Goal: Task Accomplishment & Management: Complete application form

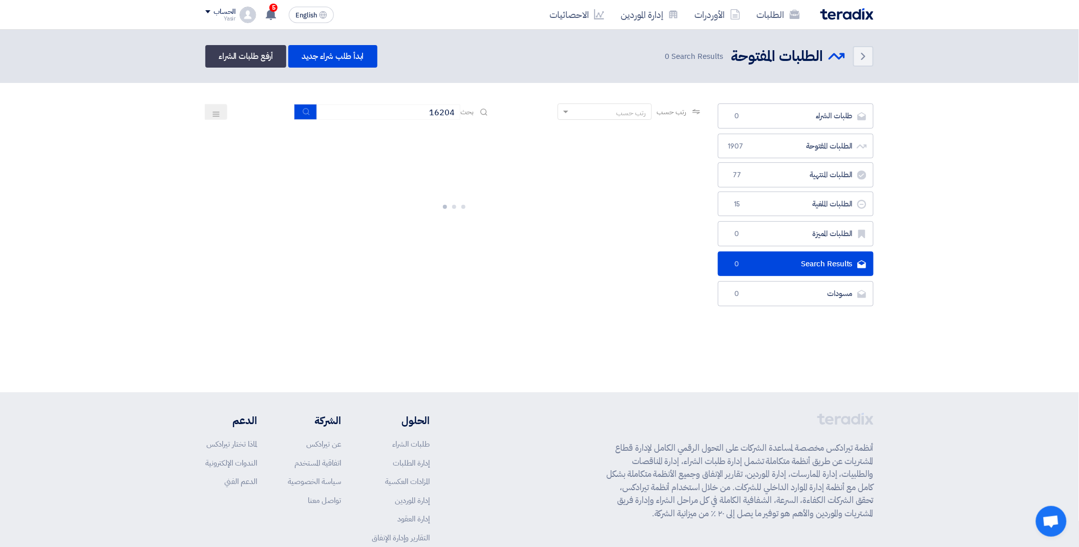
drag, startPoint x: 0, startPoint y: 0, endPoint x: 487, endPoint y: 109, distance: 498.6
click at [487, 109] on div "بحث 16204" at bounding box center [392, 112] width 195 height 16
type input "8100014598"
click at [308, 108] on button "submit" at bounding box center [306, 112] width 23 height 16
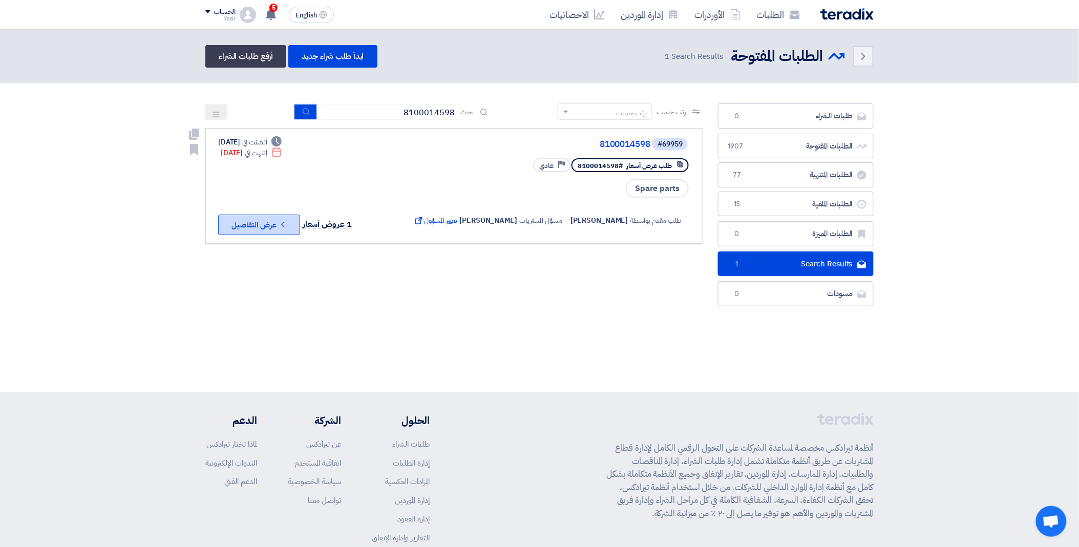
click at [260, 222] on button "Check details عرض التفاصيل" at bounding box center [259, 225] width 82 height 20
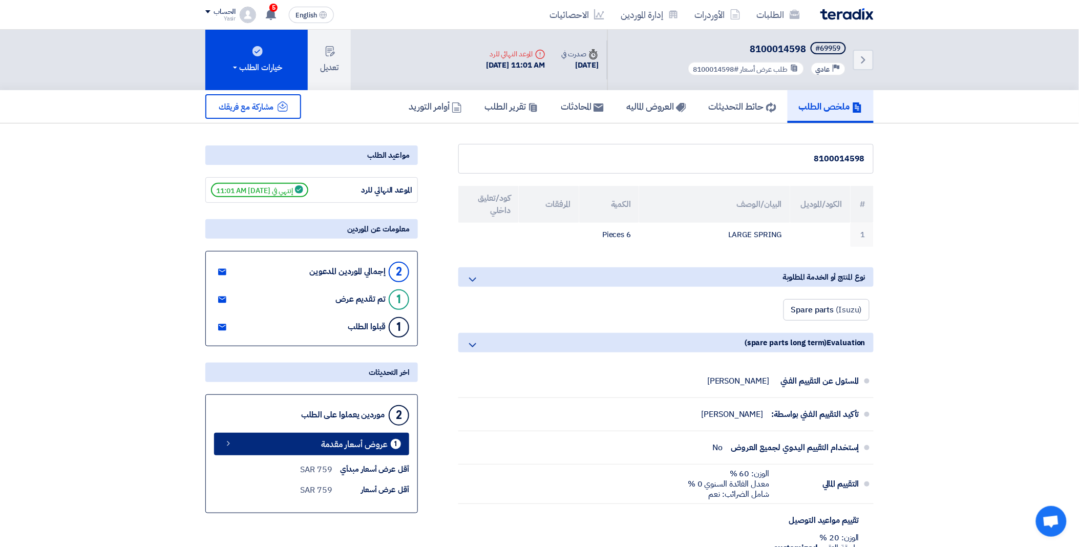
click at [326, 444] on span "عروض أسعار مقدمة" at bounding box center [354, 444] width 67 height 8
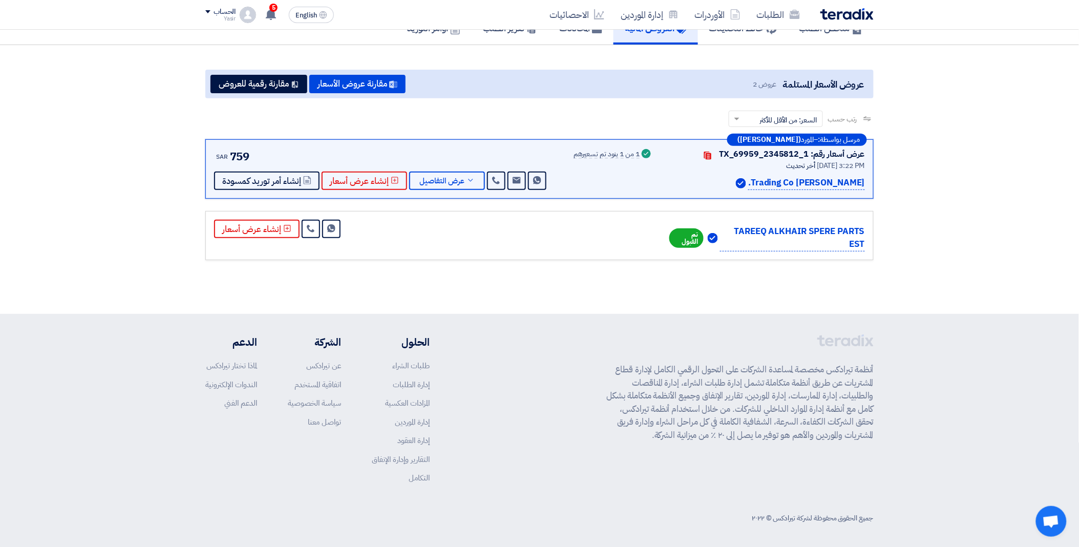
scroll to position [80, 0]
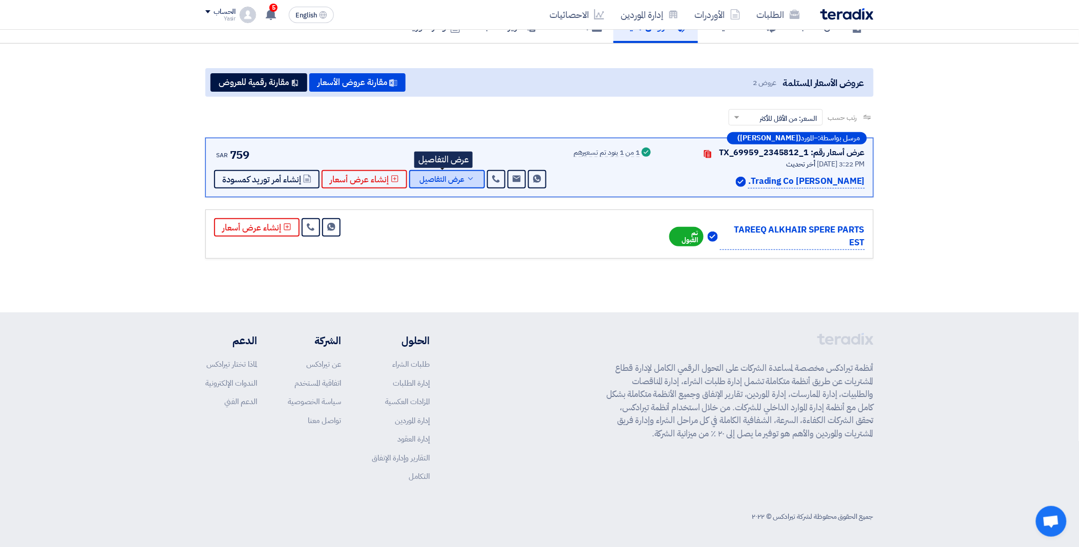
click at [454, 177] on span "عرض التفاصيل" at bounding box center [441, 180] width 45 height 8
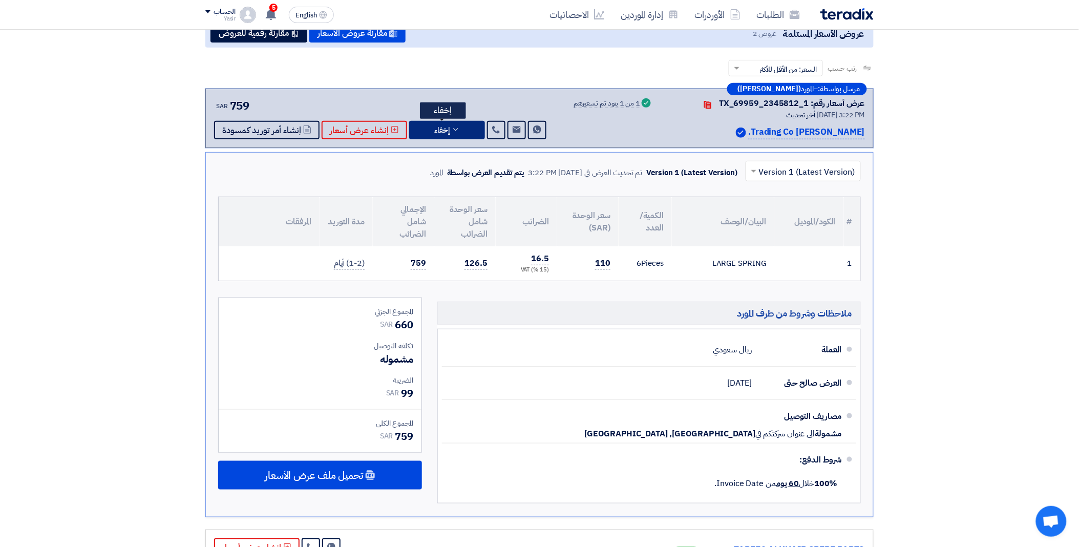
scroll to position [0, 0]
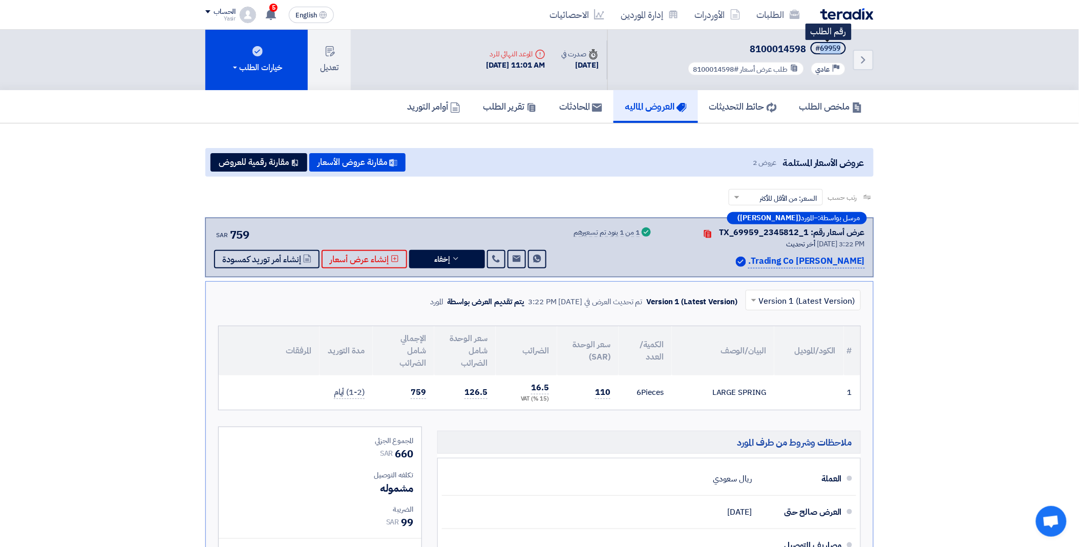
drag, startPoint x: 821, startPoint y: 47, endPoint x: 844, endPoint y: 47, distance: 23.0
click at [844, 47] on span "#69959" at bounding box center [828, 48] width 35 height 12
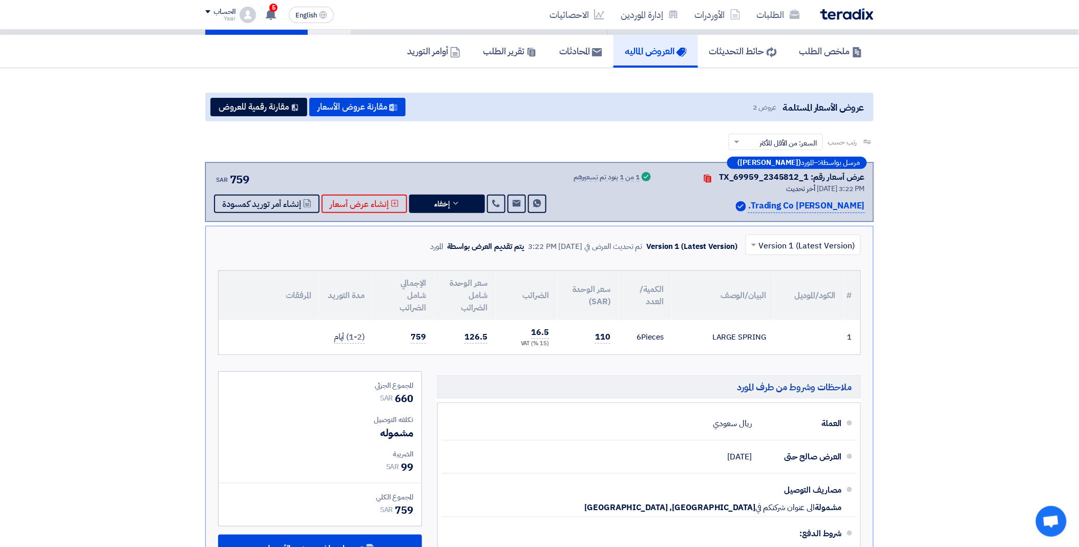
scroll to position [284, 0]
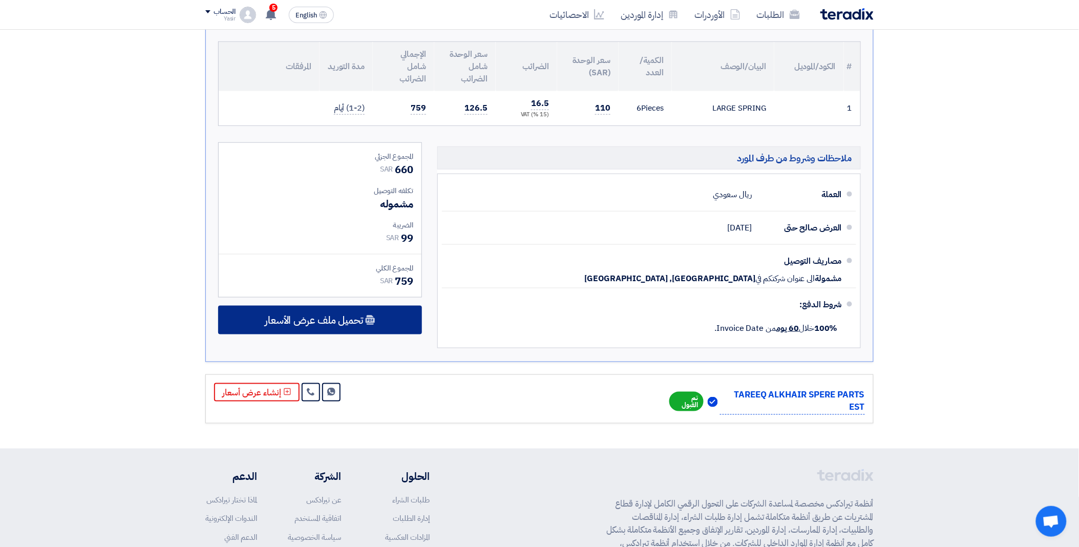
click at [339, 321] on span "تحميل ملف عرض الأسعار" at bounding box center [314, 320] width 98 height 9
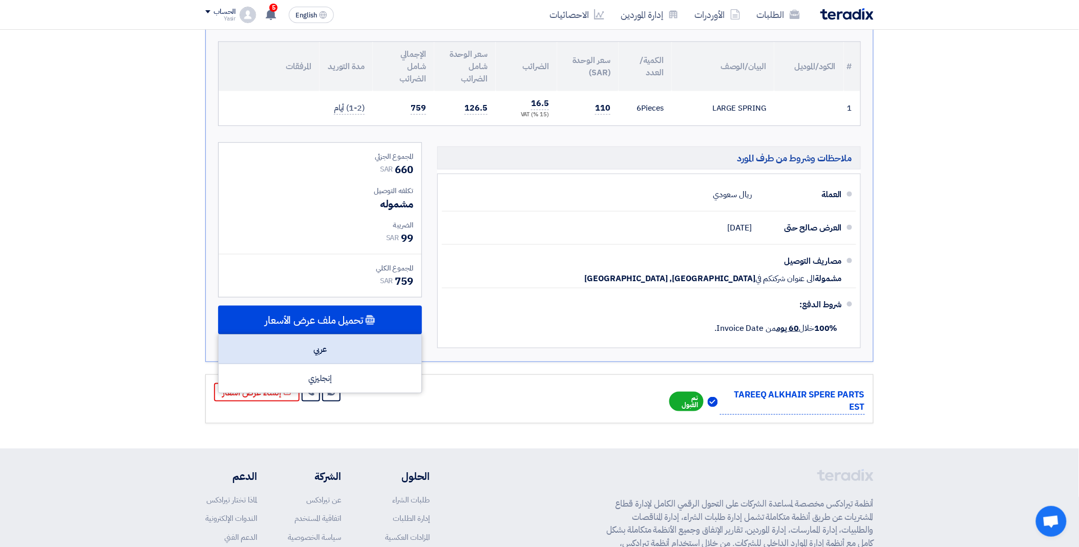
click at [337, 340] on div "عربي" at bounding box center [320, 349] width 203 height 29
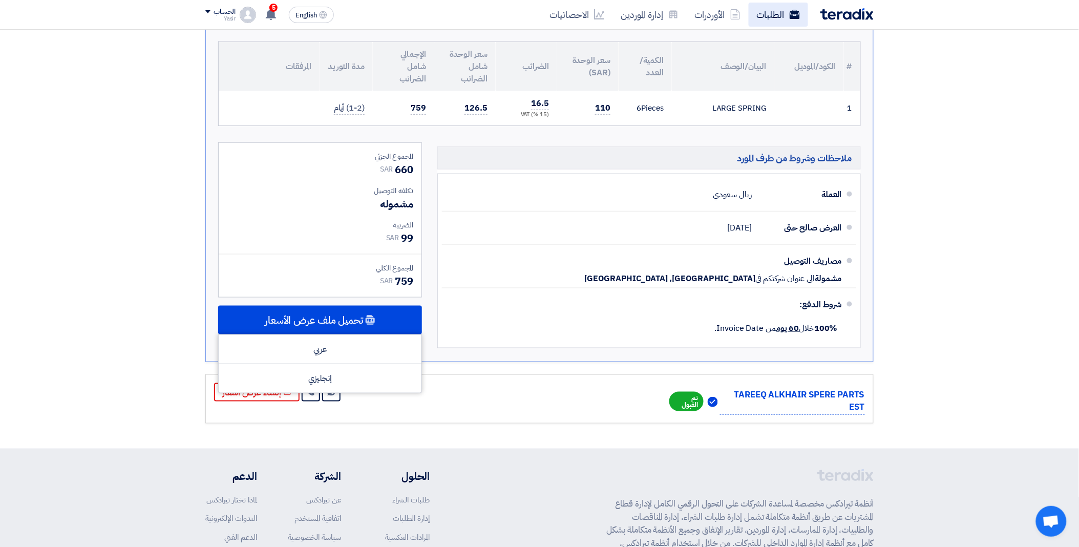
click at [776, 14] on link "الطلبات" at bounding box center [778, 15] width 59 height 24
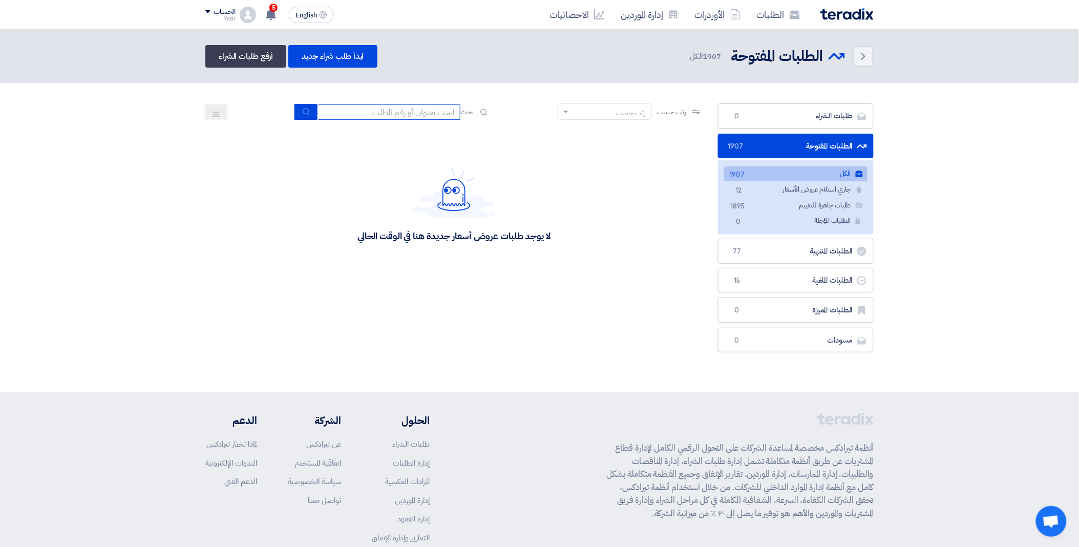
click at [356, 113] on input at bounding box center [388, 111] width 143 height 15
paste input "8100013908"
type input "8100013908"
click at [305, 110] on icon "submit" at bounding box center [306, 112] width 8 height 8
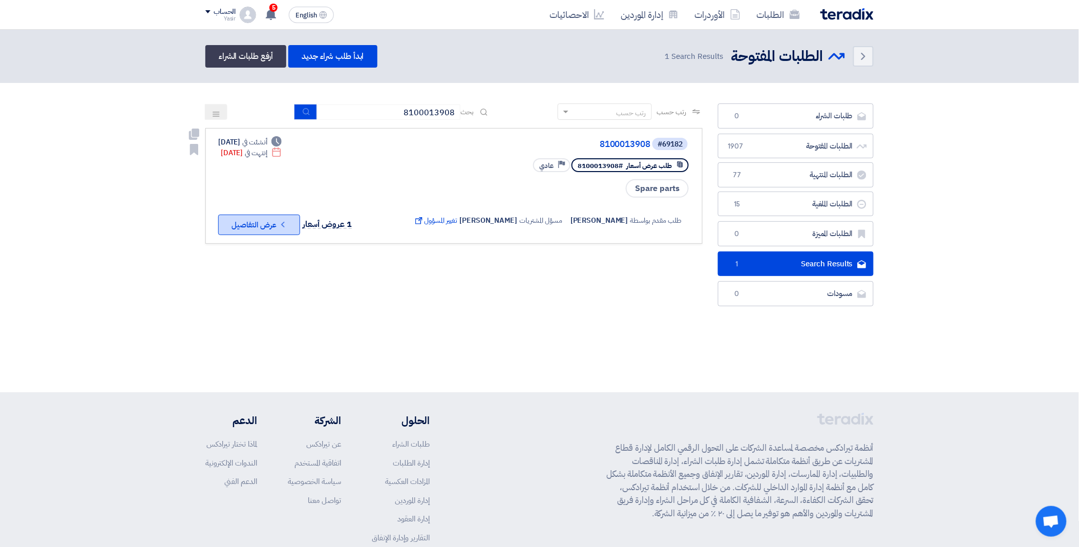
click at [270, 220] on button "Check details عرض التفاصيل" at bounding box center [259, 225] width 82 height 20
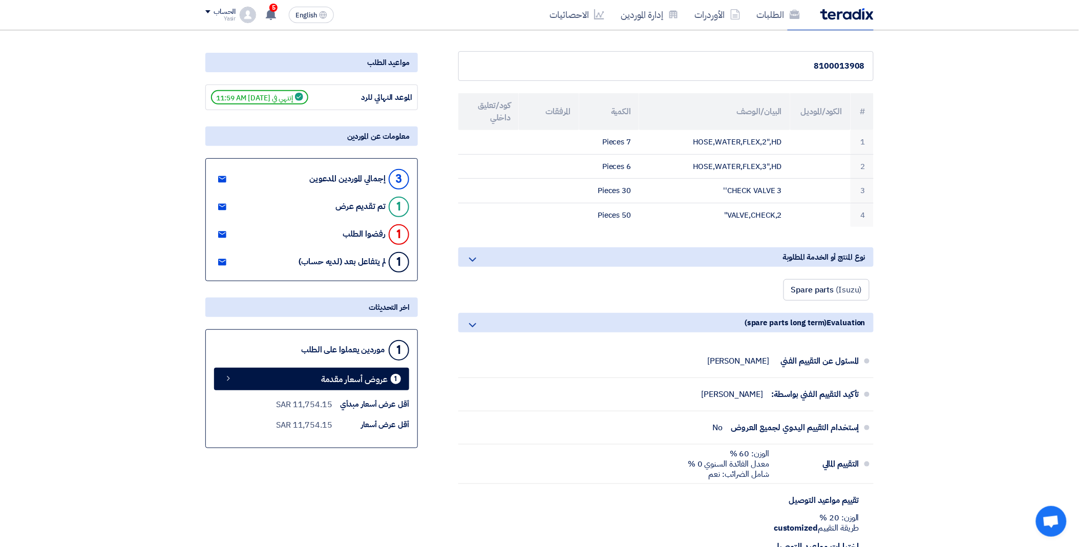
scroll to position [171, 0]
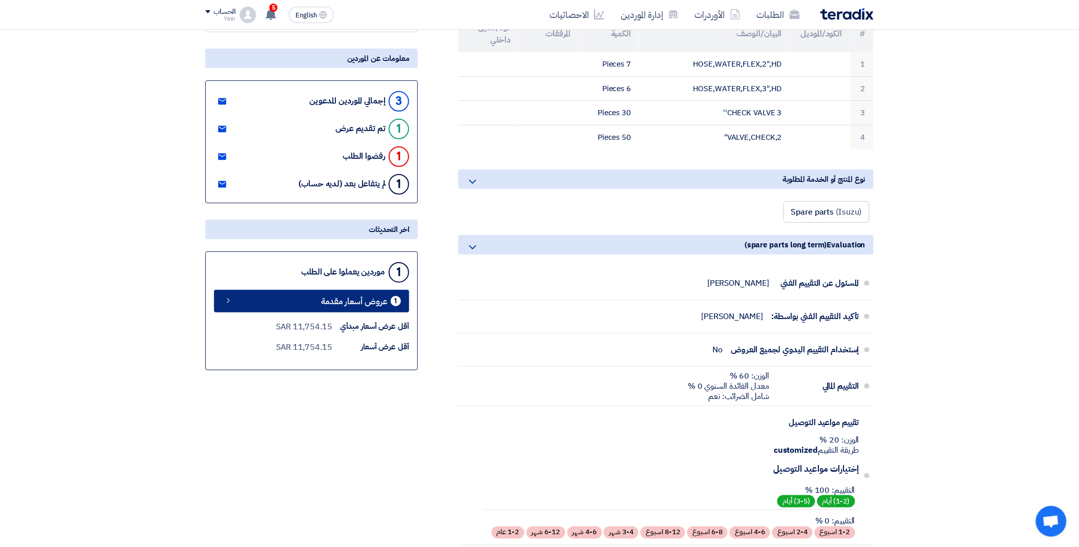
click at [337, 298] on span "عروض أسعار مقدمة" at bounding box center [354, 302] width 67 height 8
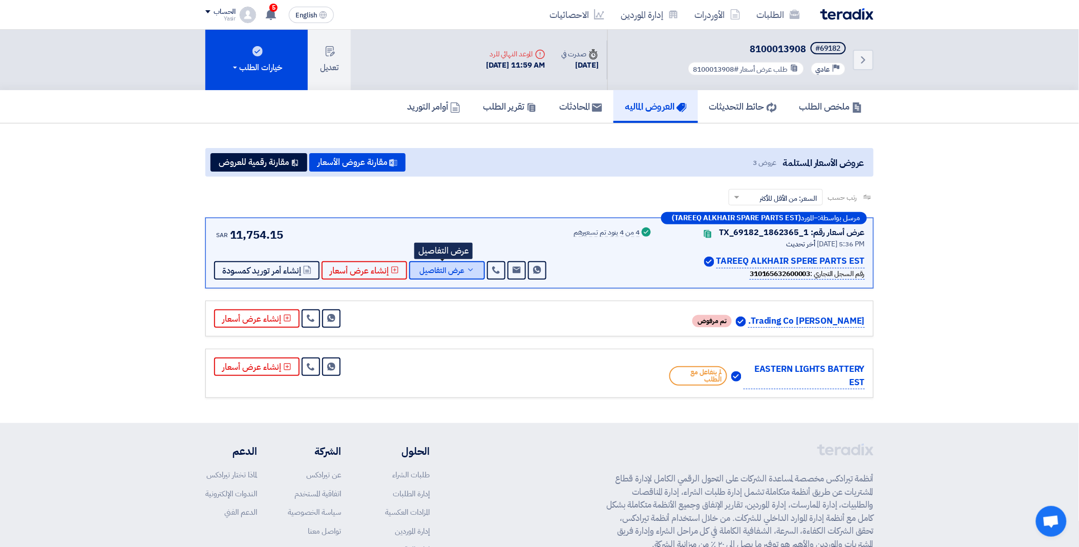
click at [451, 267] on span "عرض التفاصيل" at bounding box center [441, 271] width 45 height 8
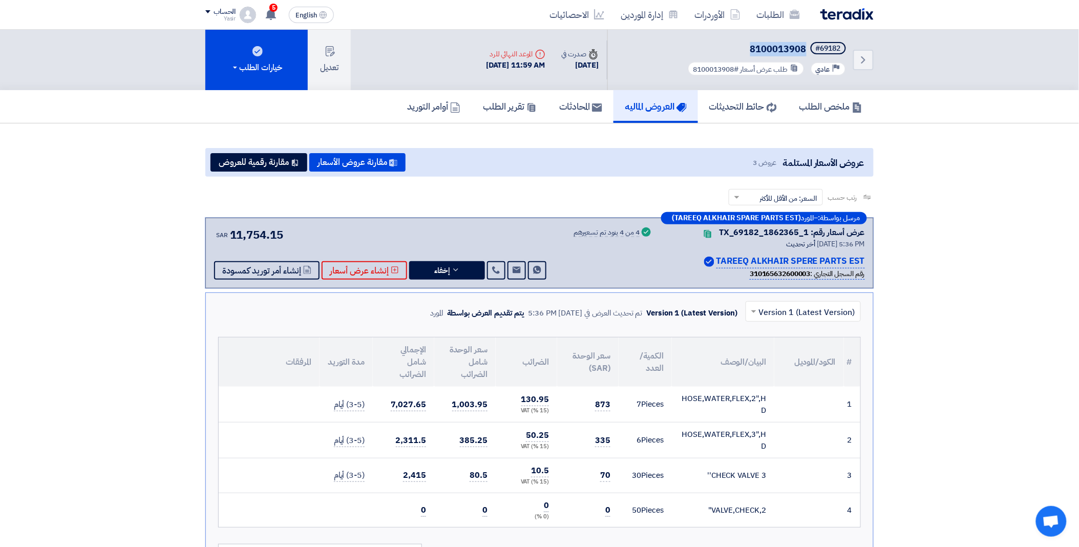
drag, startPoint x: 805, startPoint y: 48, endPoint x: 729, endPoint y: 44, distance: 75.9
click at [729, 44] on h5 "#69182 8100013908" at bounding box center [767, 49] width 162 height 14
click at [773, 9] on link "الطلبات" at bounding box center [778, 15] width 59 height 24
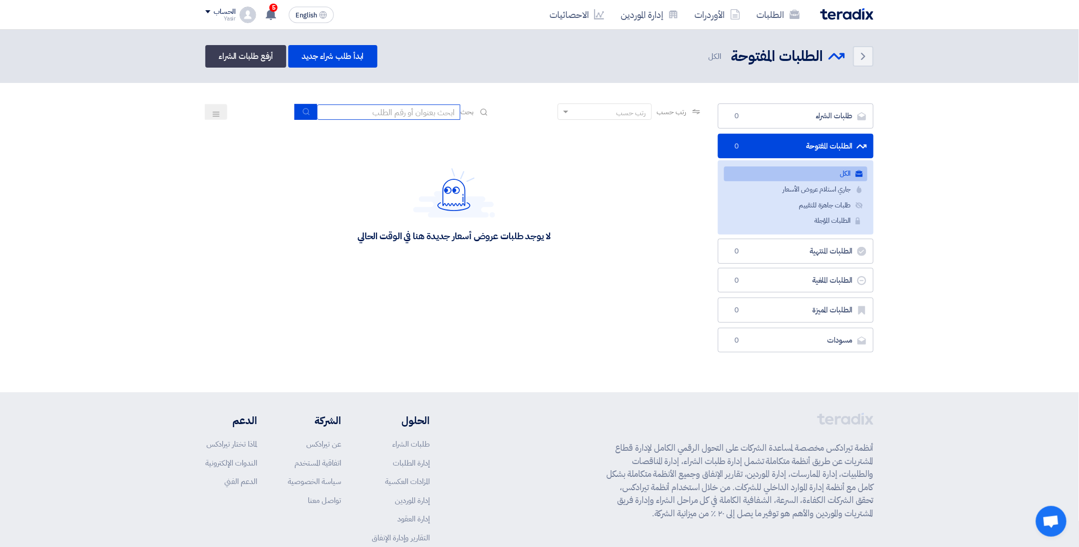
click at [356, 114] on input at bounding box center [388, 111] width 143 height 15
paste input "8100014883"
type input "8100014883"
click at [298, 111] on button "submit" at bounding box center [306, 112] width 23 height 16
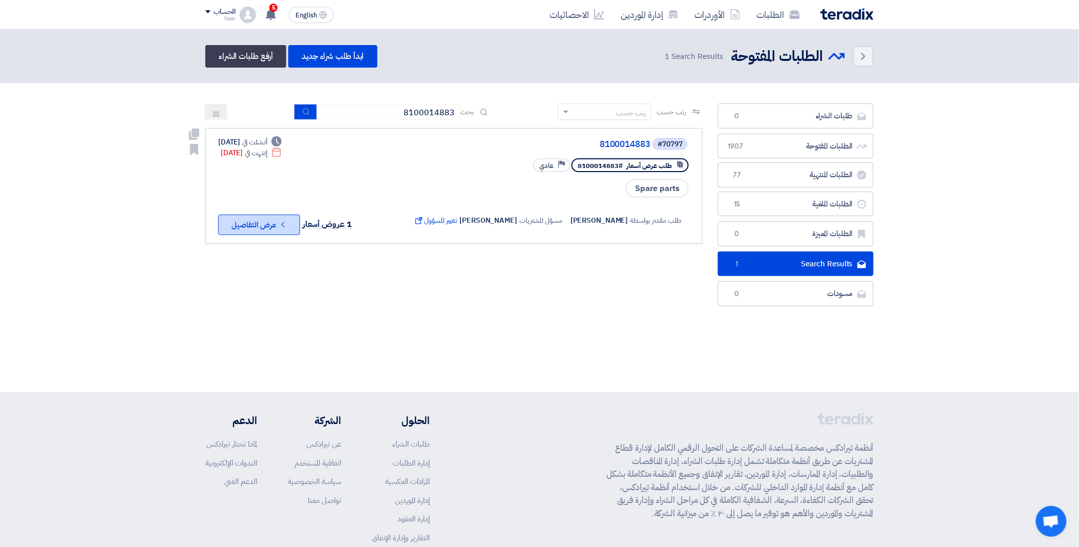
click at [272, 216] on button "Check details عرض التفاصيل" at bounding box center [259, 225] width 82 height 20
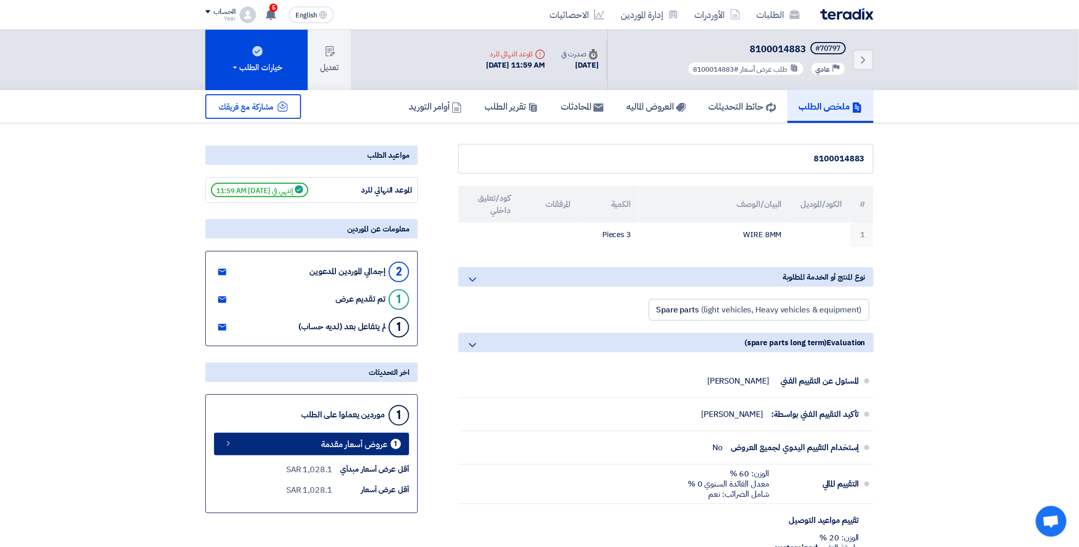
click at [327, 440] on span "عروض أسعار مقدمة" at bounding box center [354, 444] width 67 height 8
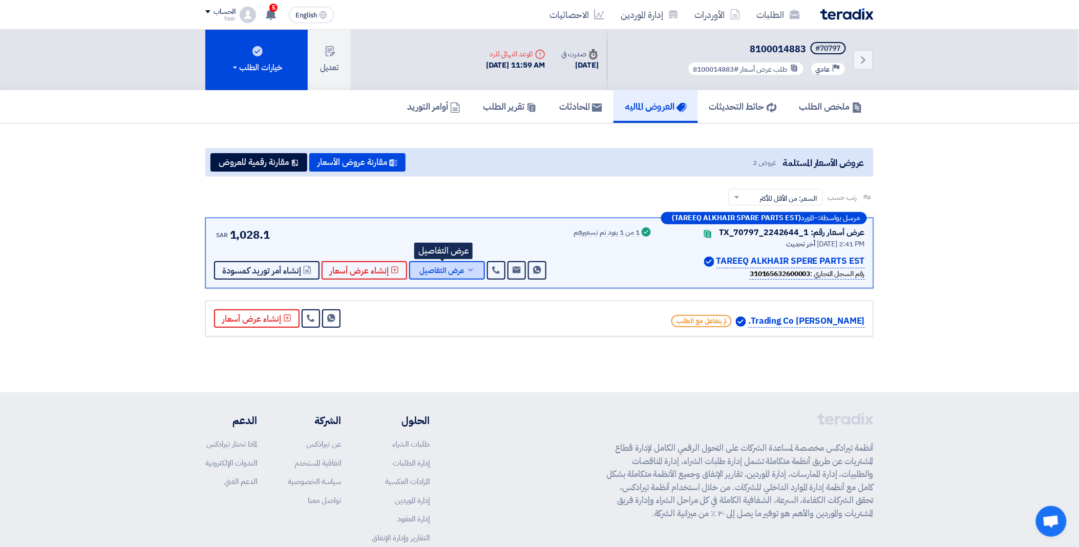
click at [438, 270] on span "عرض التفاصيل" at bounding box center [441, 271] width 45 height 8
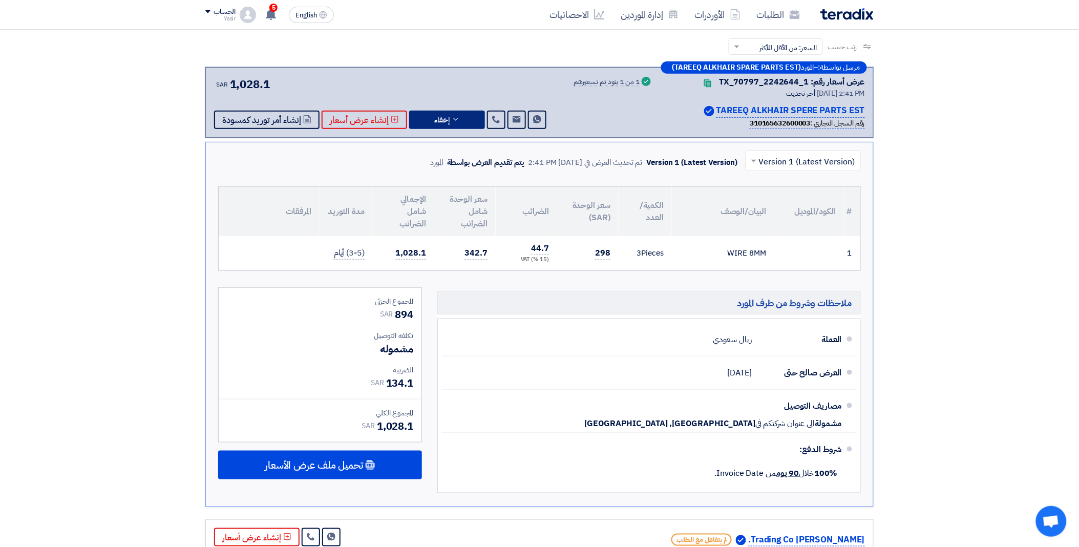
scroll to position [171, 0]
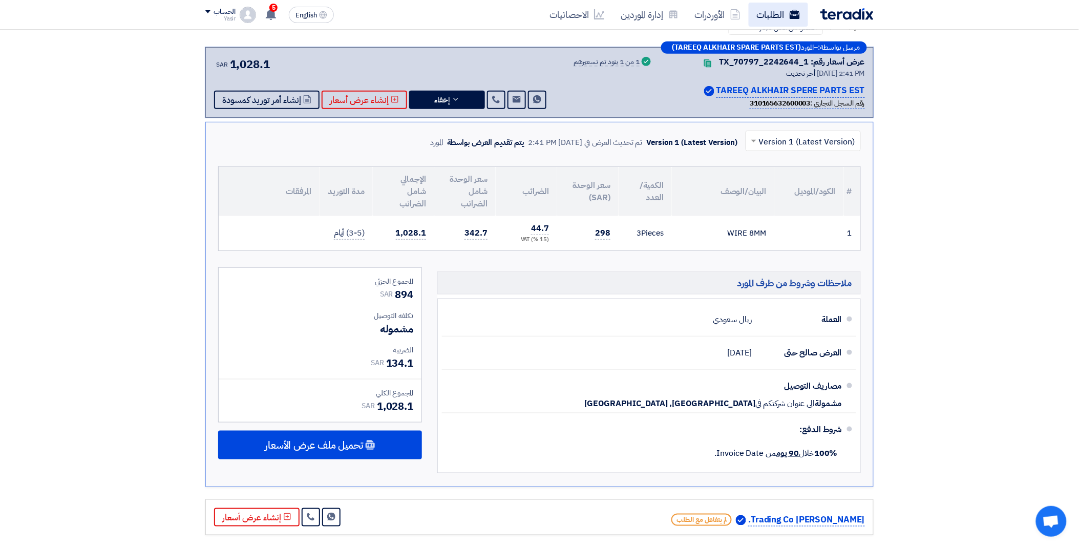
click at [796, 7] on link "الطلبات" at bounding box center [778, 15] width 59 height 24
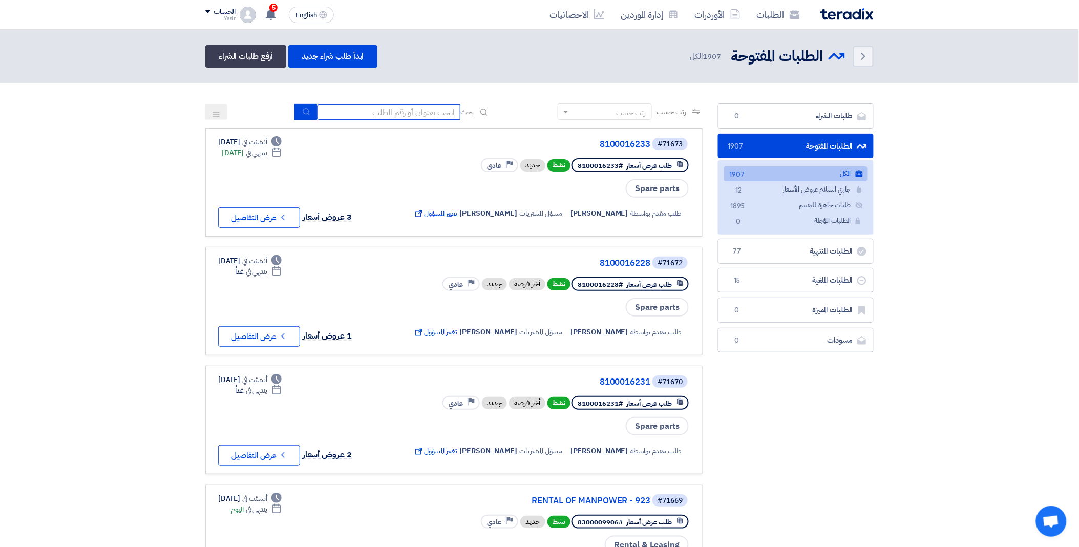
drag, startPoint x: 374, startPoint y: 110, endPoint x: 383, endPoint y: 110, distance: 8.7
click at [383, 110] on input at bounding box center [388, 111] width 143 height 15
paste input "190000339"
click at [305, 111] on icon "submit" at bounding box center [306, 112] width 8 height 8
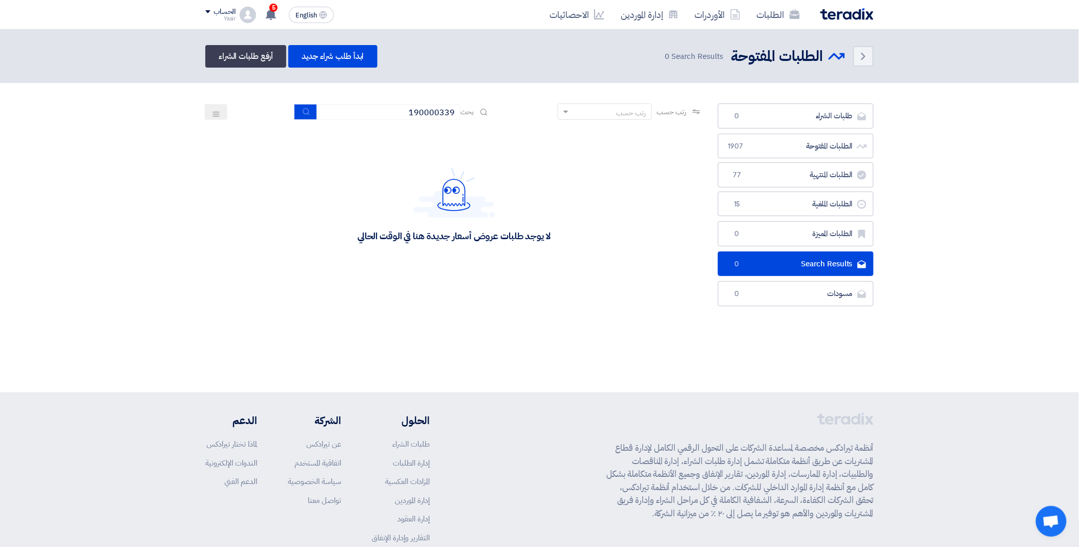
click at [504, 349] on div "Back الطلبات المفتوحة الطلبات المفتوحة 0" at bounding box center [539, 211] width 1079 height 363
drag, startPoint x: 385, startPoint y: 114, endPoint x: 557, endPoint y: 113, distance: 172.6
click at [557, 113] on div "رتب حسب رتب حسب بحث 190000339" at bounding box center [453, 115] width 497 height 25
type input "13908"
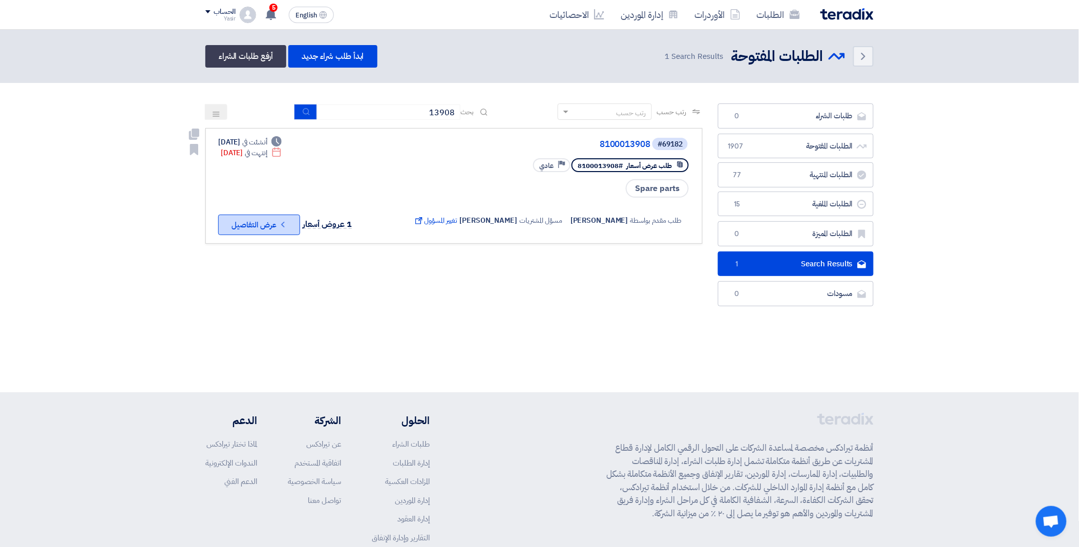
click at [280, 227] on button "Check details عرض التفاصيل" at bounding box center [259, 225] width 82 height 20
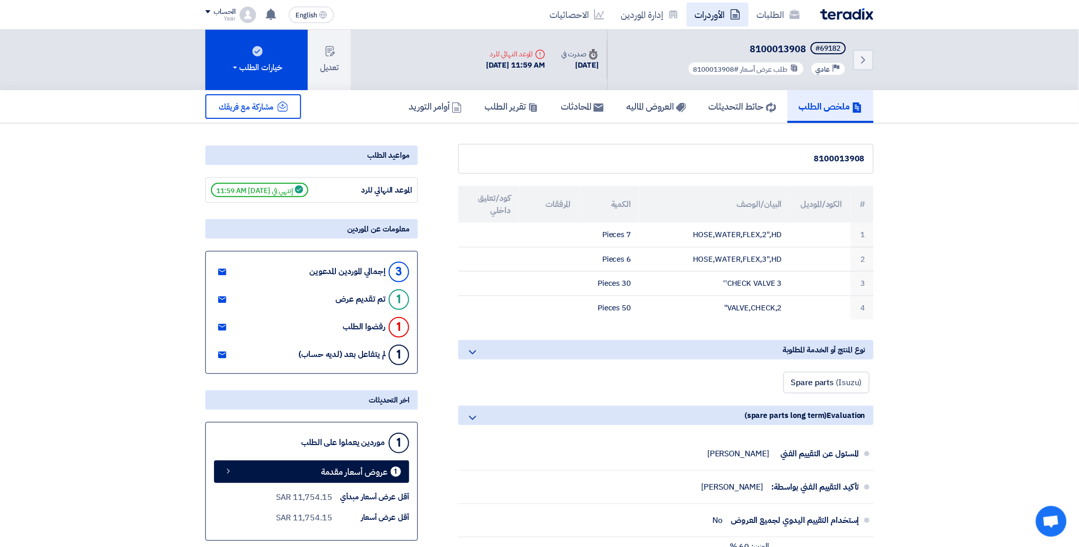
click at [748, 13] on link "الأوردرات" at bounding box center [718, 15] width 62 height 24
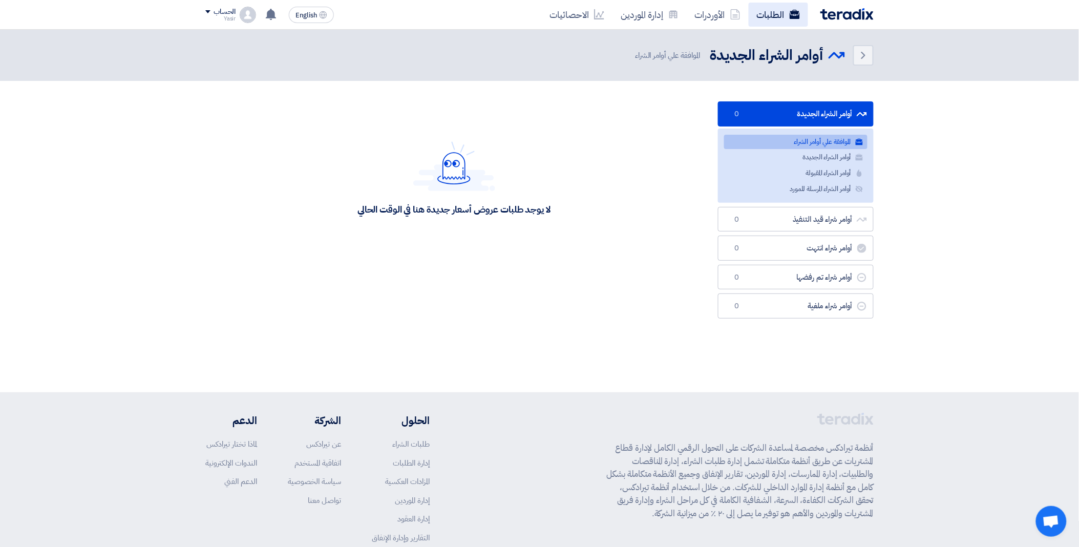
click at [790, 13] on use at bounding box center [795, 14] width 10 height 9
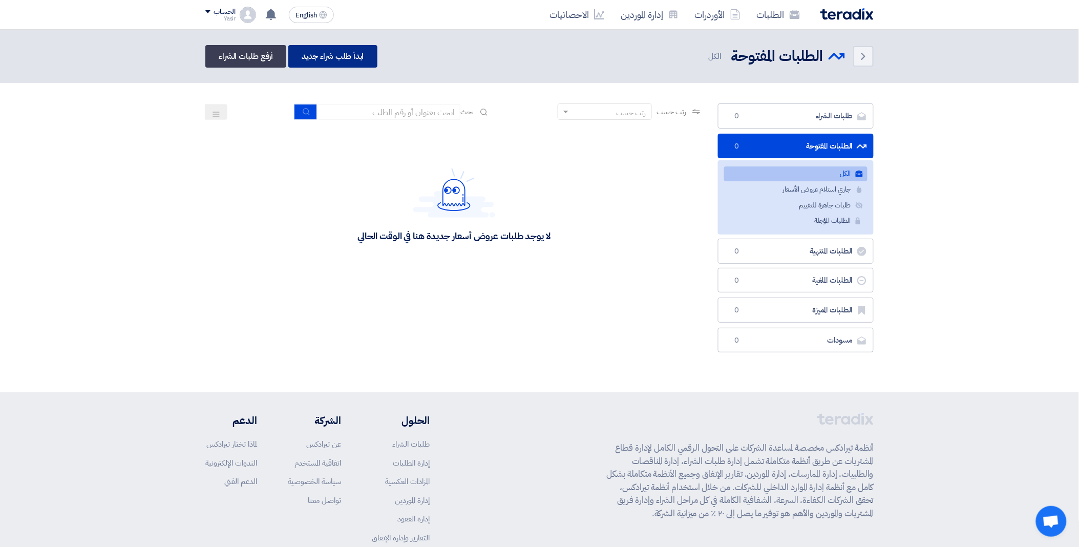
click at [325, 56] on link "ابدأ طلب شراء جديد" at bounding box center [332, 56] width 89 height 23
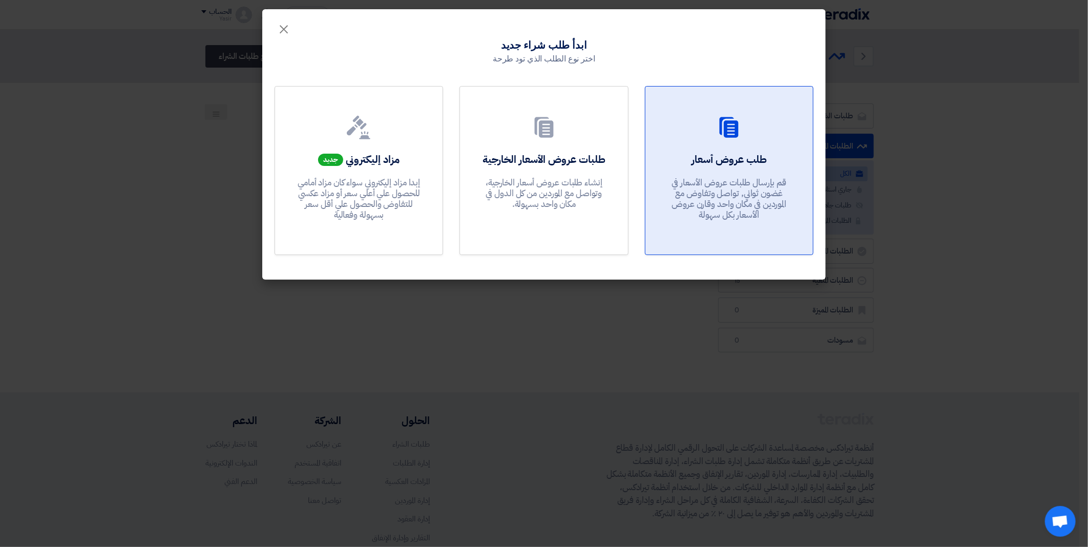
click at [706, 149] on link "طلب عروض أسعار قم بإرسال طلبات عروض الأسعار في غضون ثواني, تواصل وتفاوض مع المو…" at bounding box center [729, 170] width 169 height 169
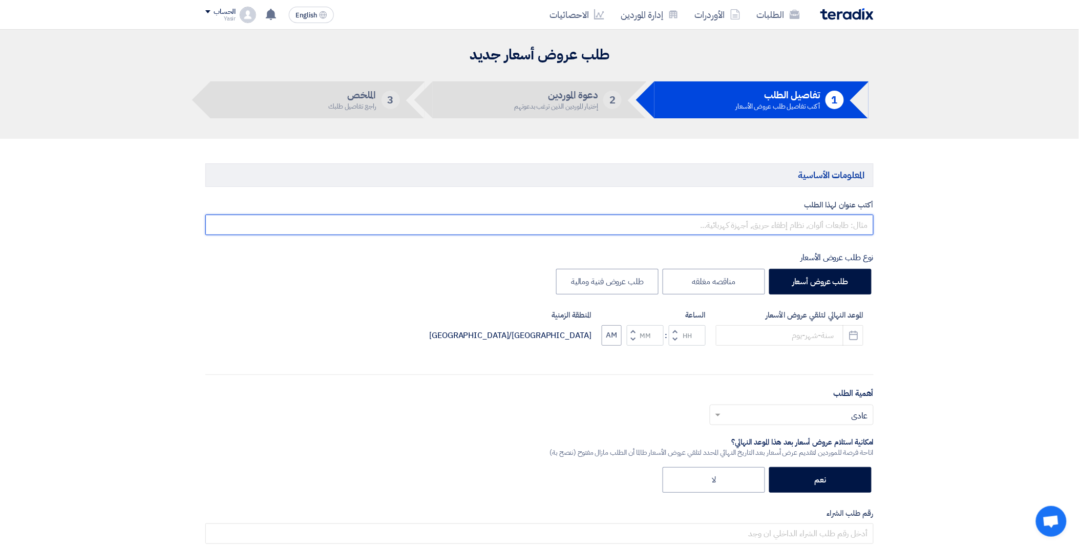
click at [761, 222] on input "text" at bounding box center [539, 225] width 668 height 20
paste input "8100016214"
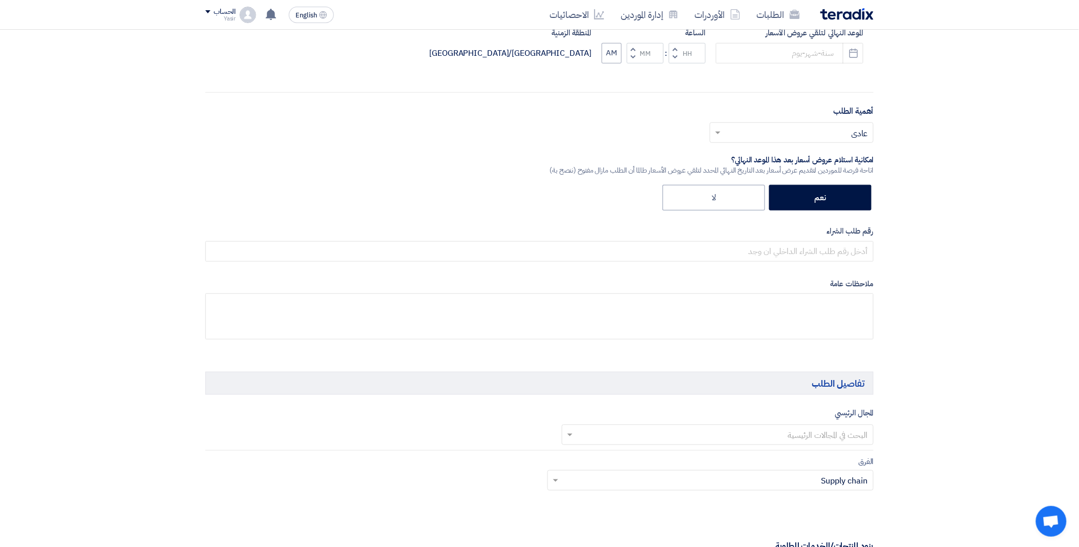
scroll to position [284, 0]
type input "8100016214"
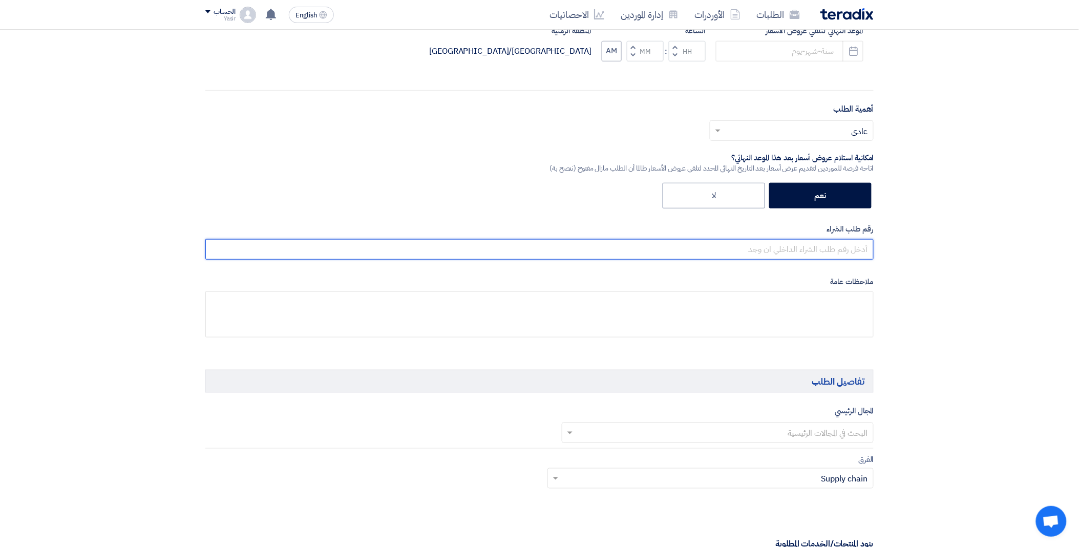
click at [772, 246] on input "text" at bounding box center [539, 249] width 668 height 20
paste input "8100016214"
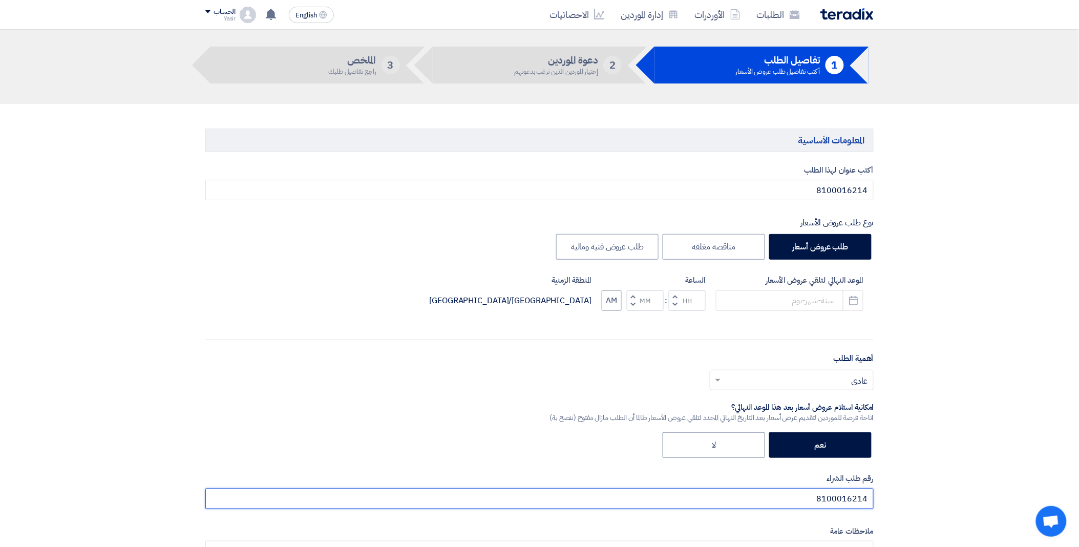
scroll to position [0, 0]
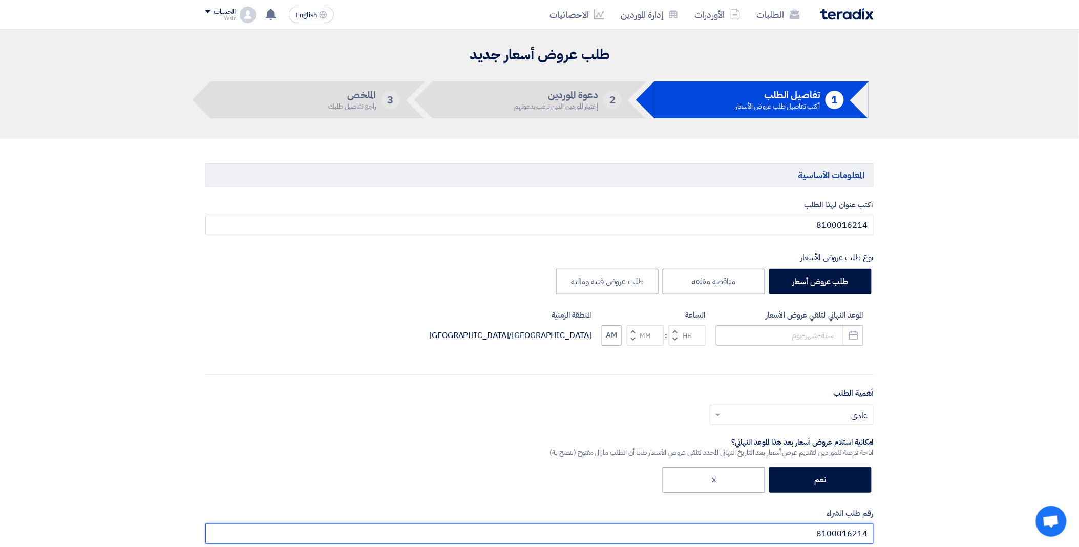
type input "8100016214"
click at [779, 330] on input at bounding box center [790, 335] width 148 height 20
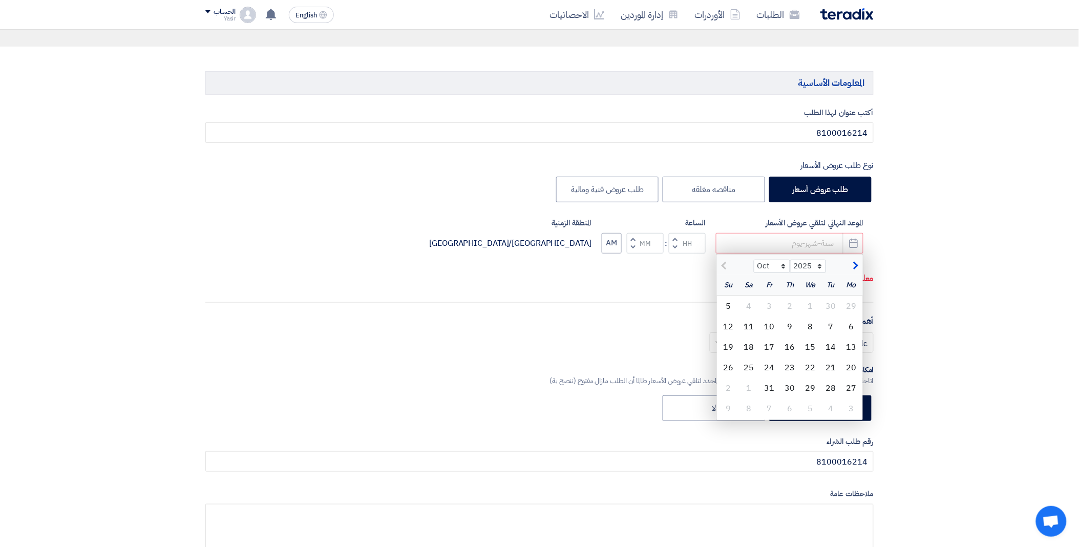
scroll to position [114, 0]
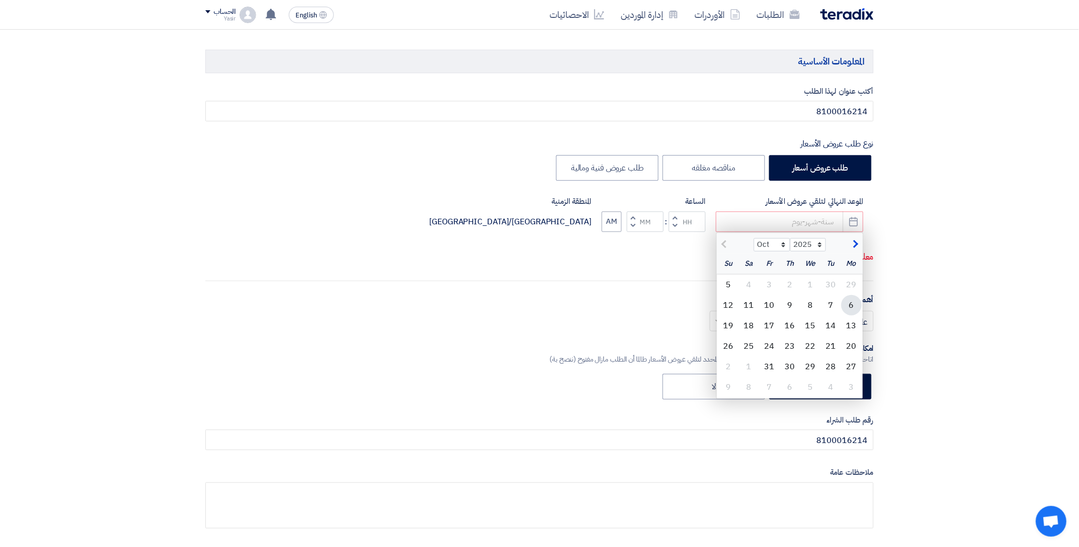
click at [846, 306] on div "6" at bounding box center [852, 305] width 20 height 20
type input "[DATE]"
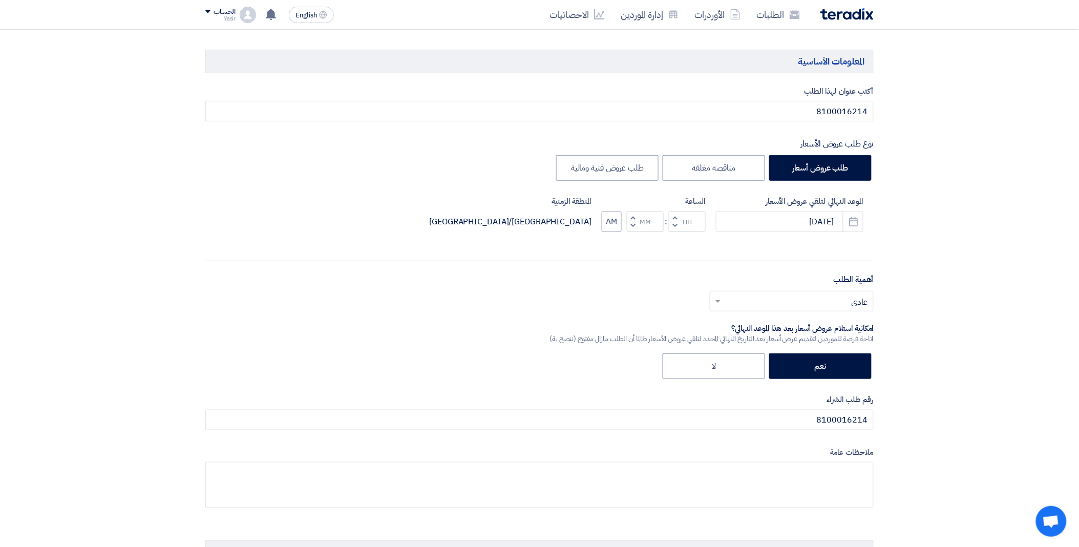
click at [677, 225] on button "Decrement hours" at bounding box center [675, 225] width 12 height 13
type input "11"
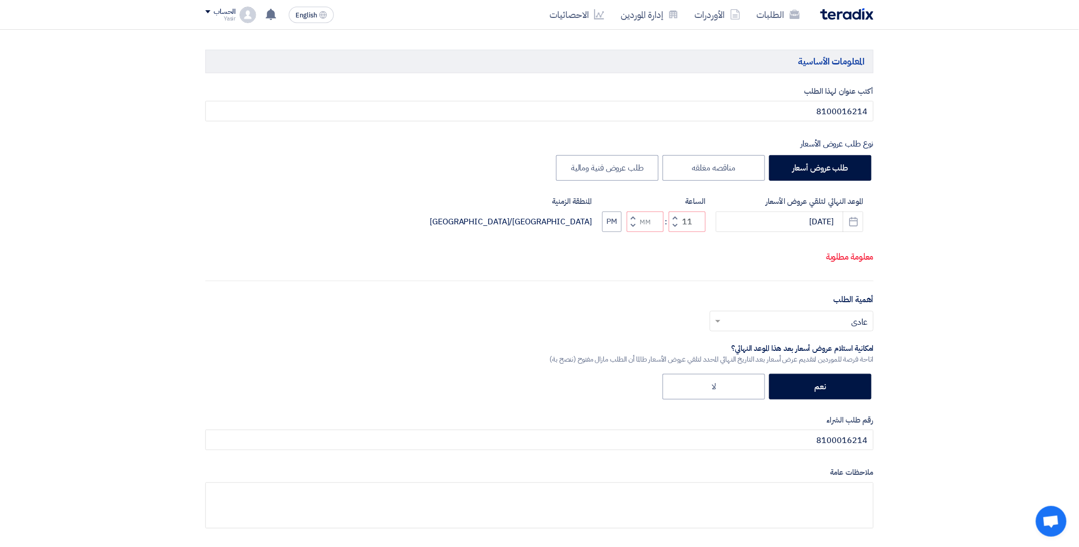
click at [636, 224] on button "Increment minutes" at bounding box center [633, 218] width 12 height 13
type input "01"
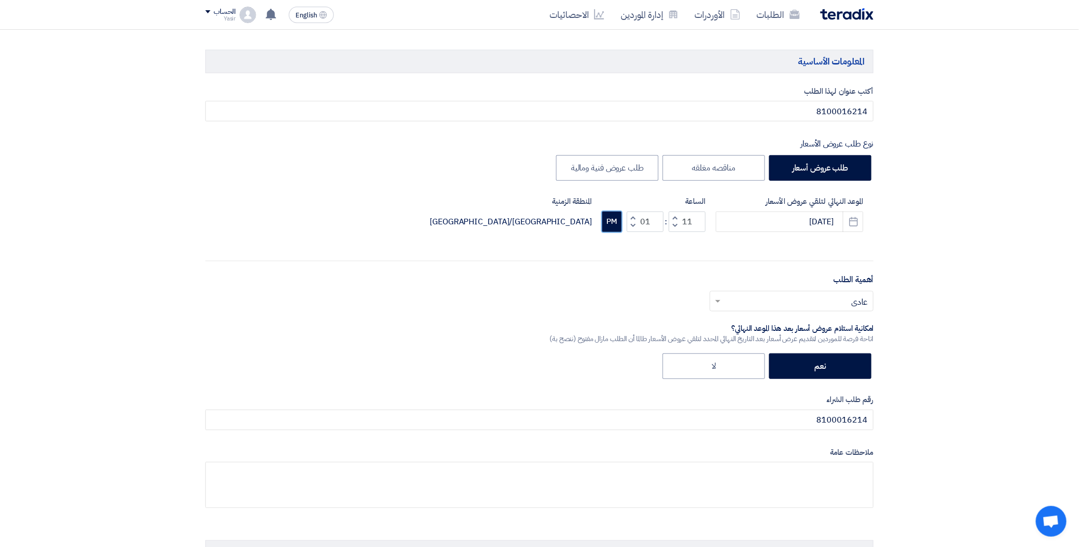
click at [612, 226] on button "PM" at bounding box center [611, 222] width 19 height 20
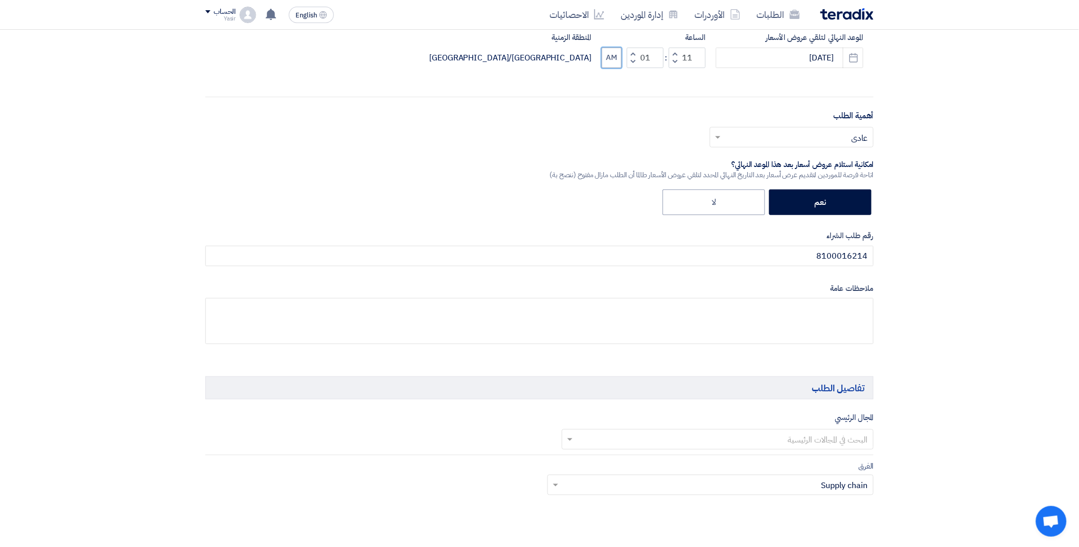
scroll to position [341, 0]
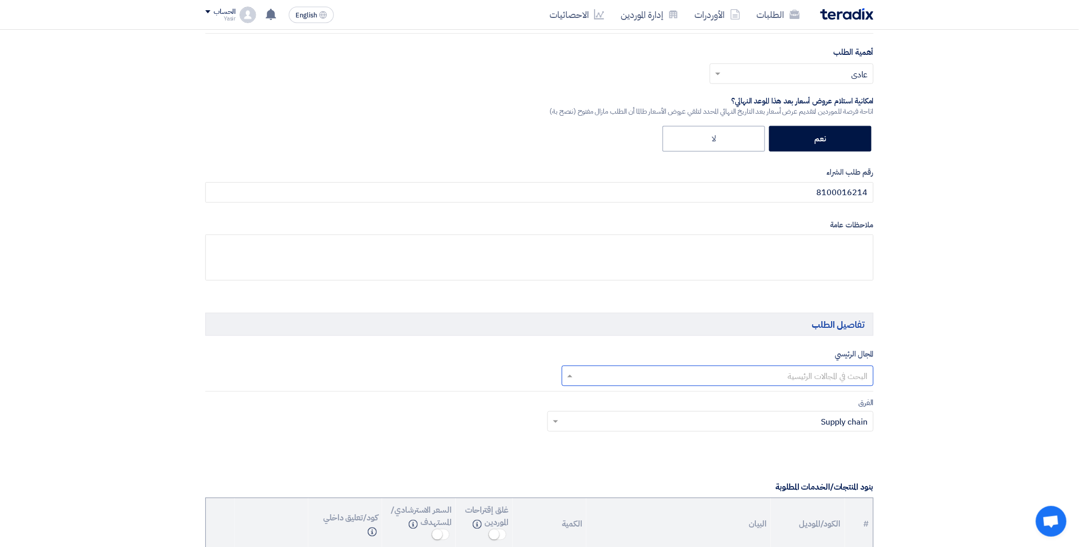
click at [762, 372] on input "text" at bounding box center [724, 376] width 292 height 17
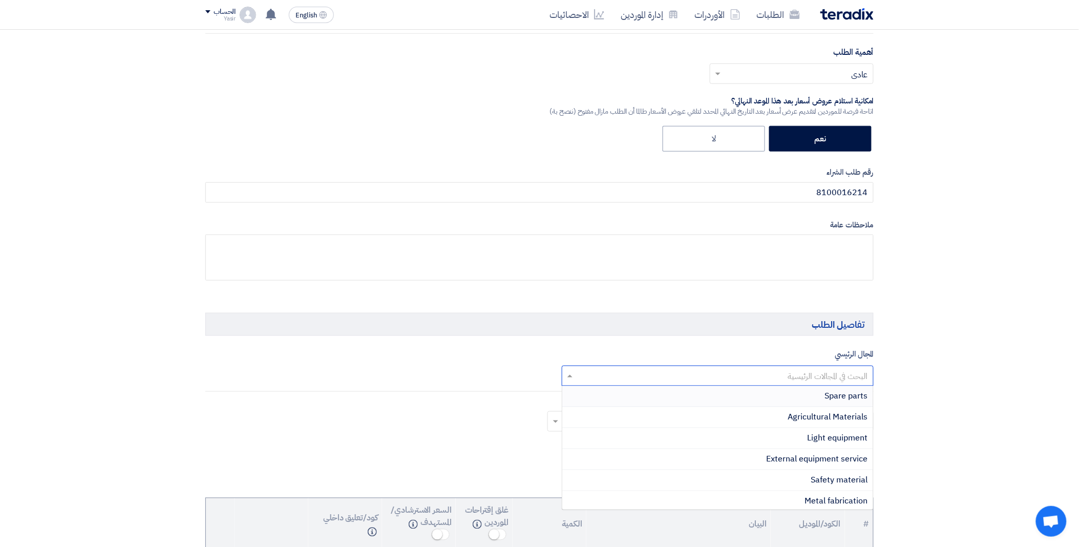
click at [803, 396] on div "Spare parts" at bounding box center [717, 396] width 311 height 21
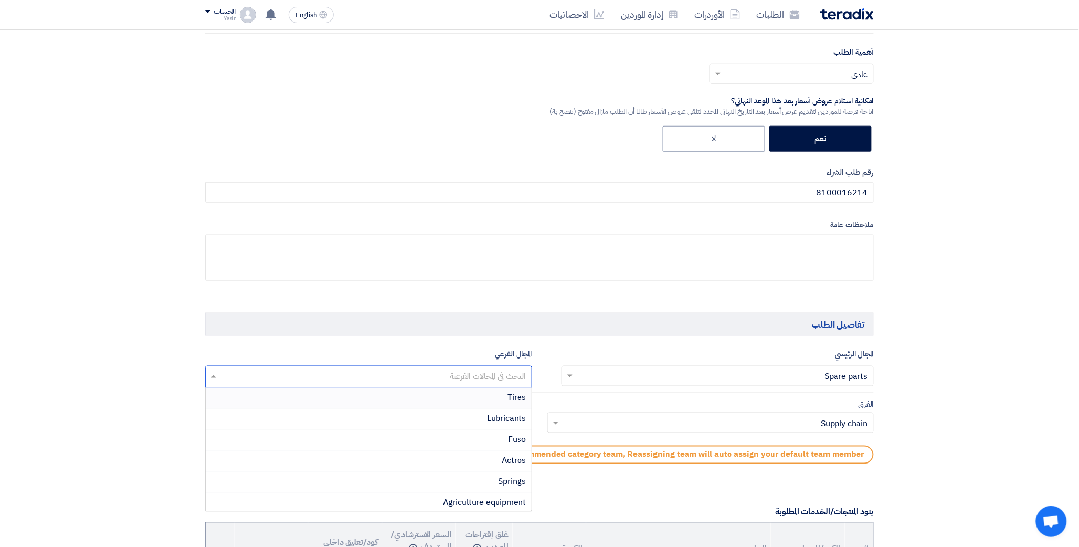
click at [439, 381] on input "text" at bounding box center [368, 377] width 317 height 17
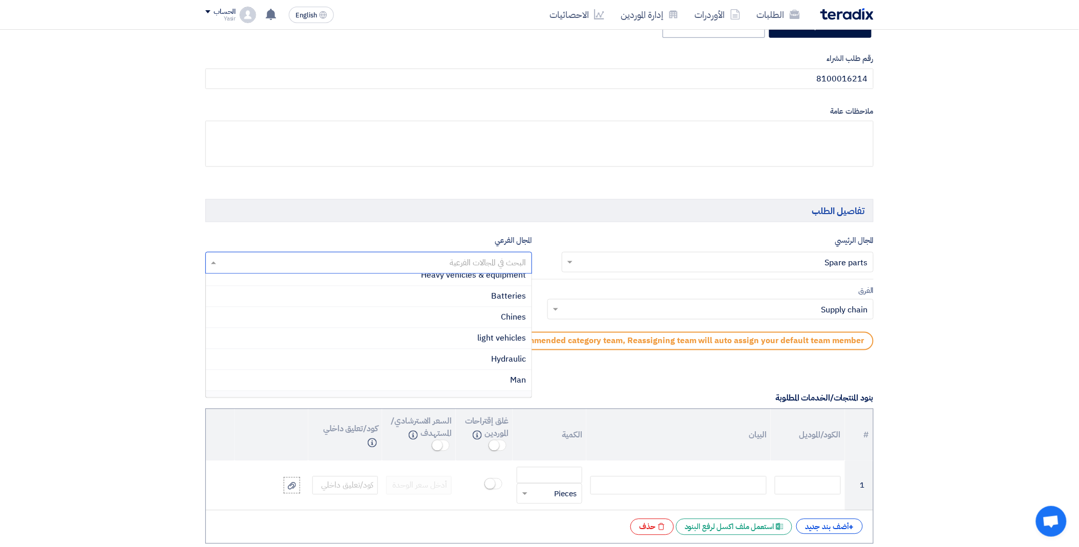
scroll to position [99, 0]
click at [427, 332] on span "Heavy vehicles & equipment" at bounding box center [474, 332] width 105 height 12
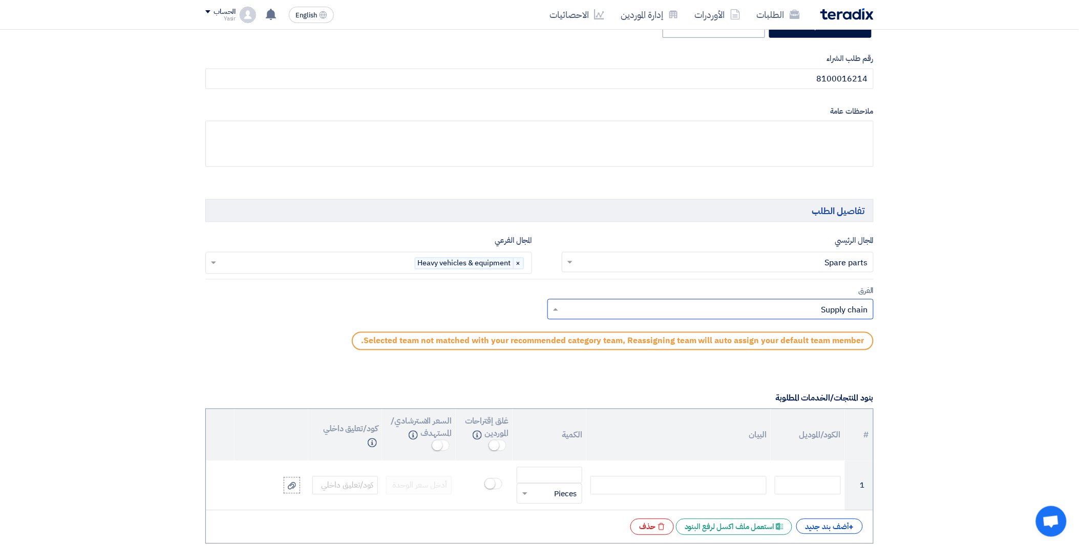
click at [580, 308] on input "text" at bounding box center [716, 310] width 306 height 17
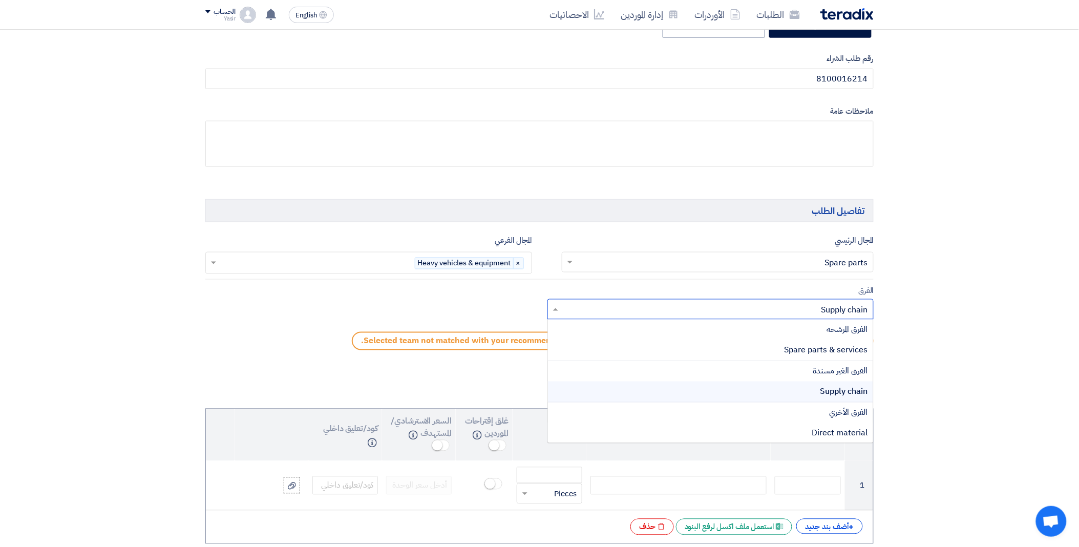
click at [682, 341] on div "الفرق المرشحه Spare parts & services الفرق الغير مسندة Supply chain الفرق الأخر…" at bounding box center [711, 382] width 326 height 124
click at [682, 342] on div "Spare parts & services" at bounding box center [711, 350] width 326 height 21
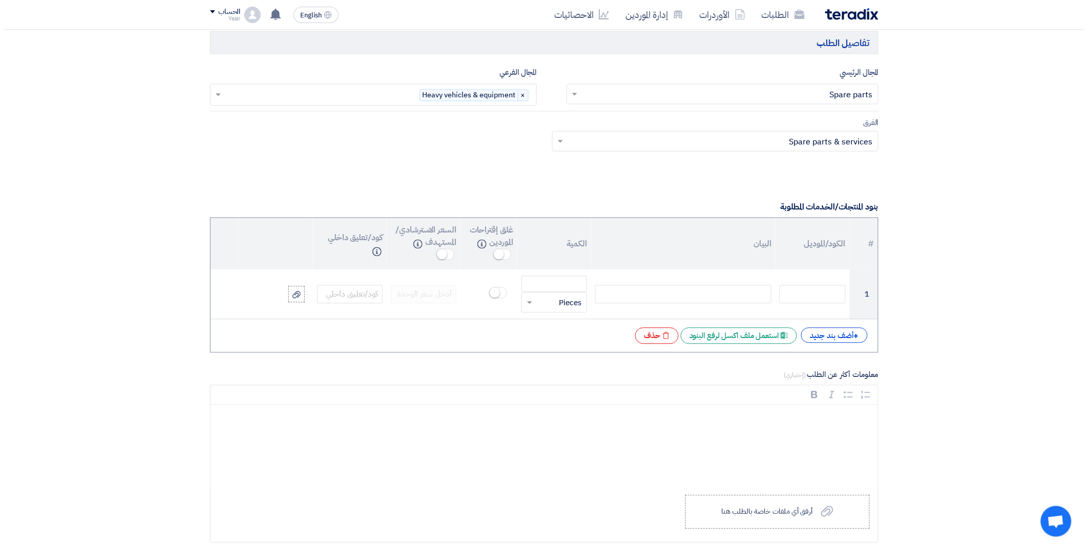
scroll to position [626, 0]
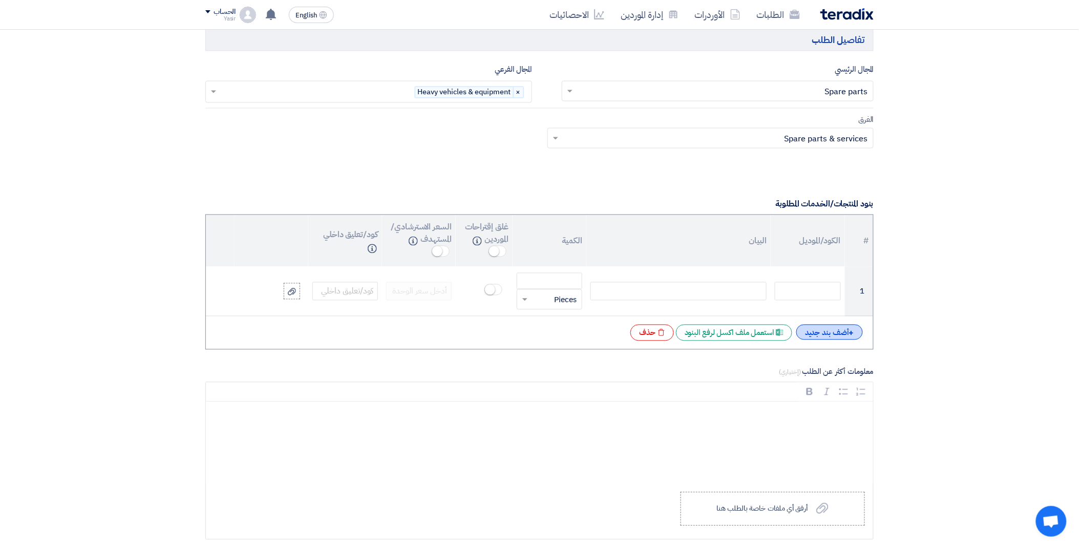
click at [830, 340] on div "+ أضف بند جديد" at bounding box center [829, 332] width 67 height 15
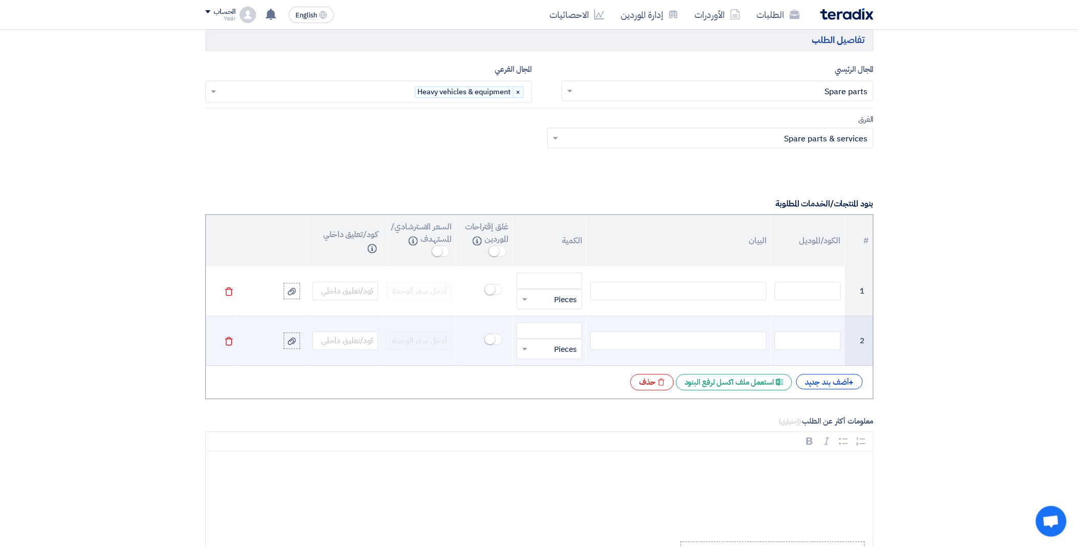
click at [227, 343] on icon "Delete" at bounding box center [228, 341] width 9 height 9
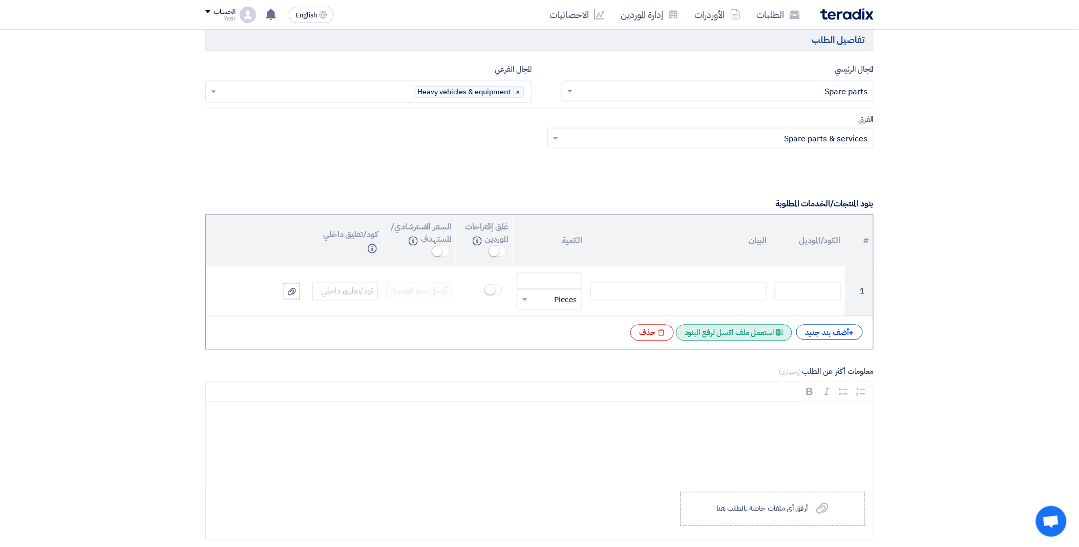
click at [724, 332] on div "Excel file استعمل ملف اكسل لرفع البنود" at bounding box center [734, 333] width 116 height 16
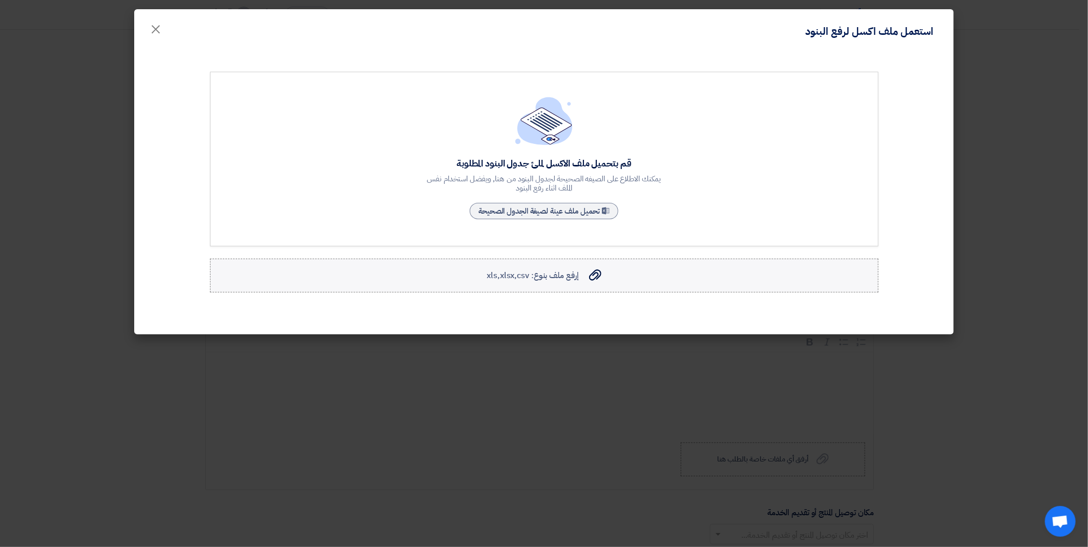
click at [560, 275] on span "إرفع ملف بنوع: xls,xlsx,csv" at bounding box center [533, 275] width 92 height 12
click at [0, 0] on input "إرفع ملف بنوع: xls,xlsx,csv إرفع ملف بنوع: xls,xlsx,csv" at bounding box center [0, 0] width 0 height 0
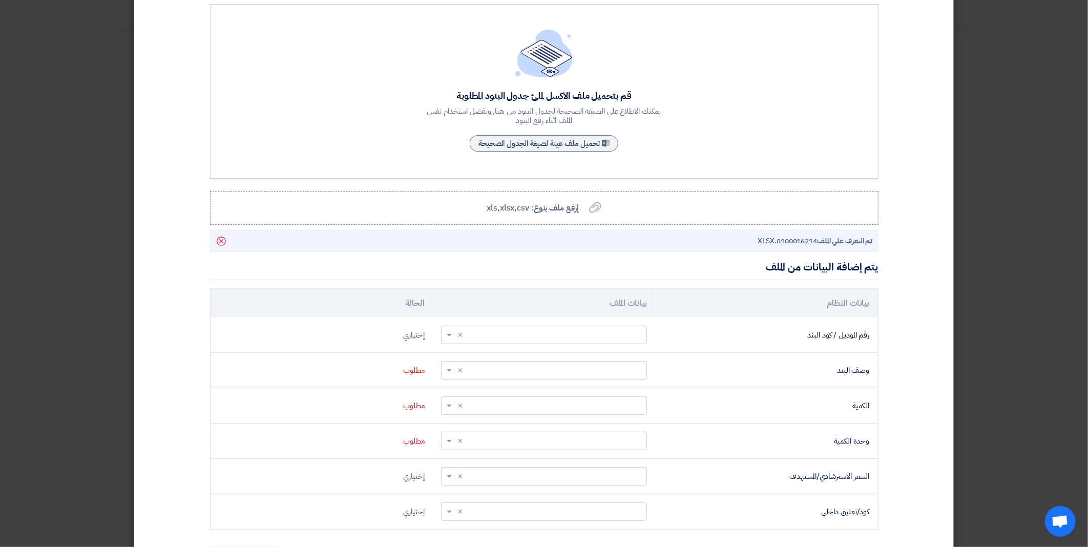
scroll to position [136, 0]
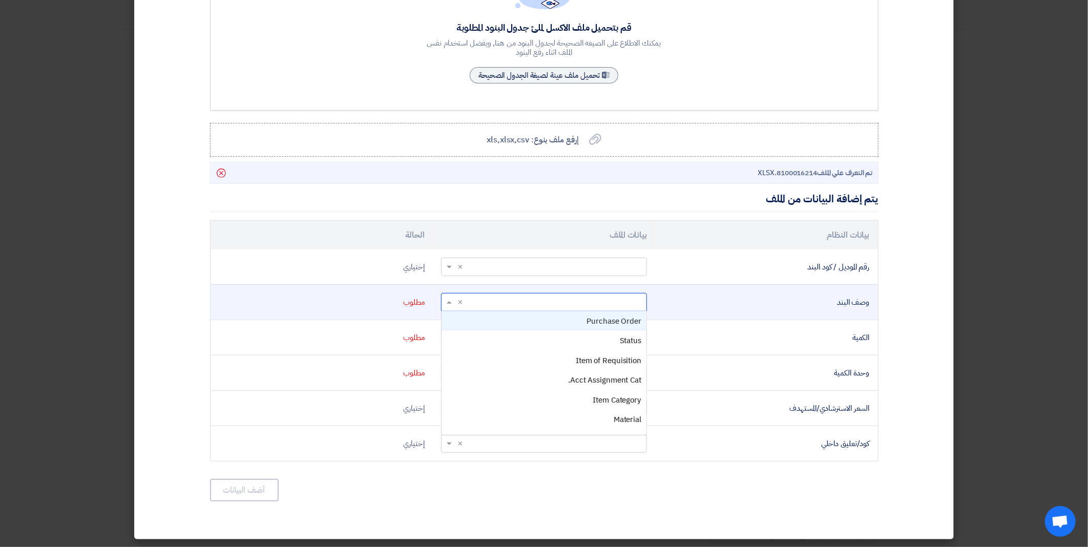
click at [449, 300] on span at bounding box center [448, 303] width 13 height 12
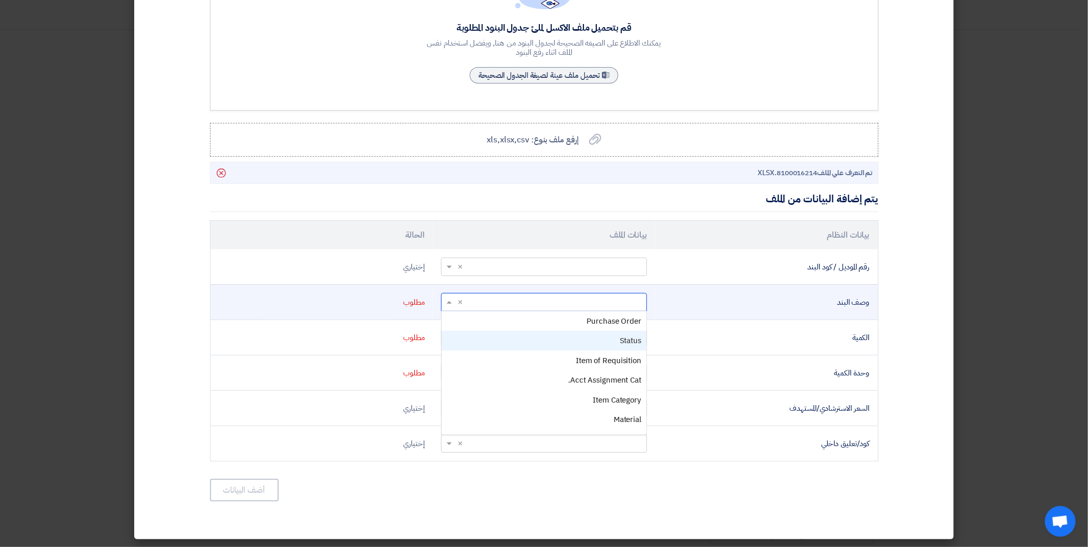
scroll to position [57, 0]
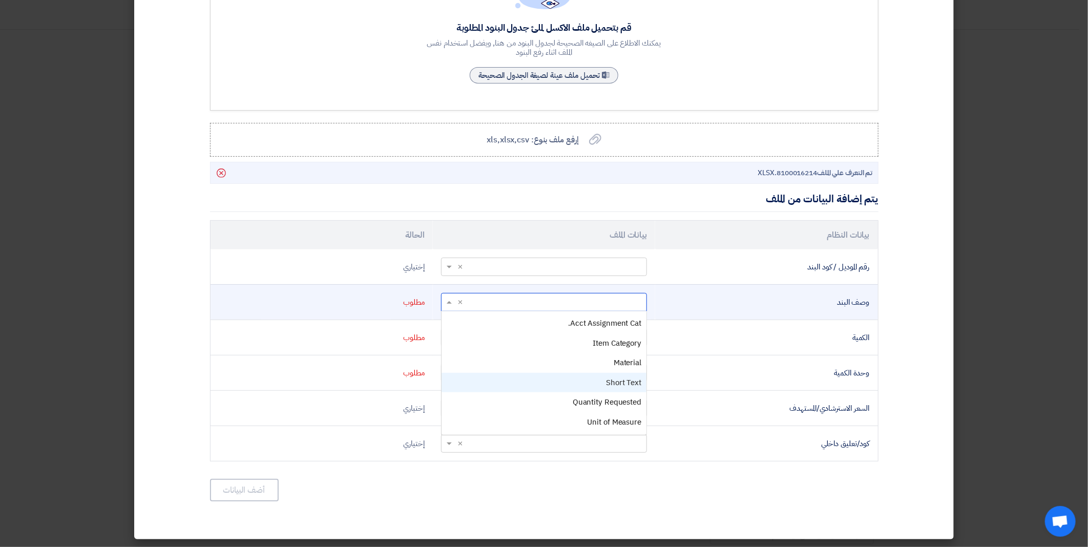
click at [551, 375] on div "Short Text" at bounding box center [544, 383] width 205 height 20
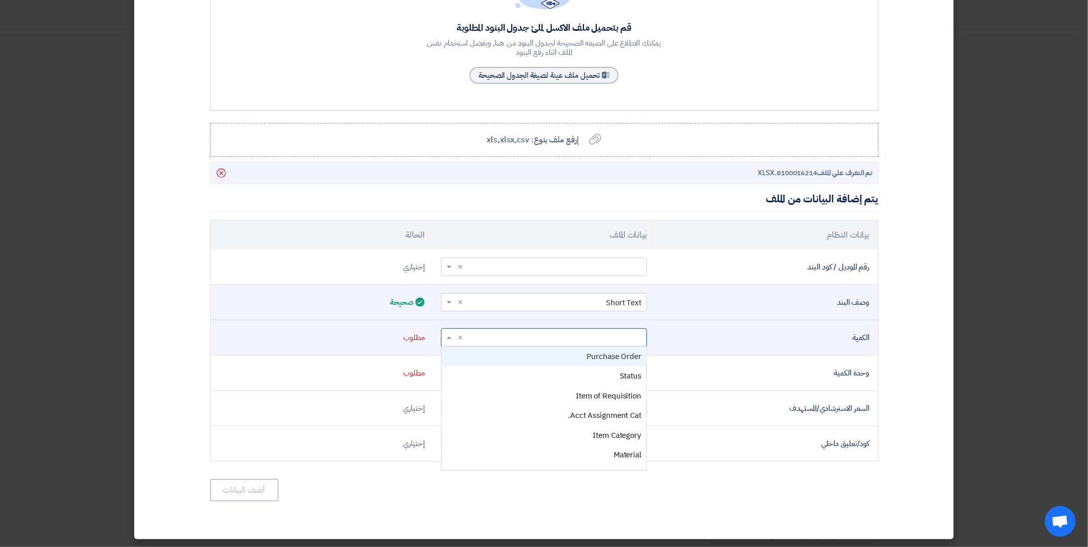
click at [450, 334] on span at bounding box center [448, 338] width 13 height 12
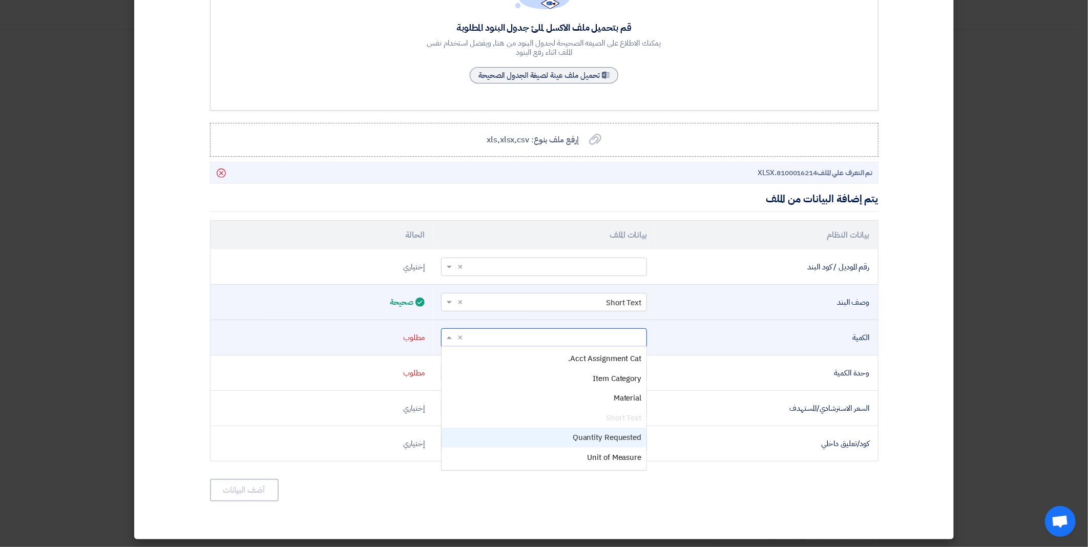
click at [543, 432] on div "Quantity Requested" at bounding box center [544, 438] width 205 height 20
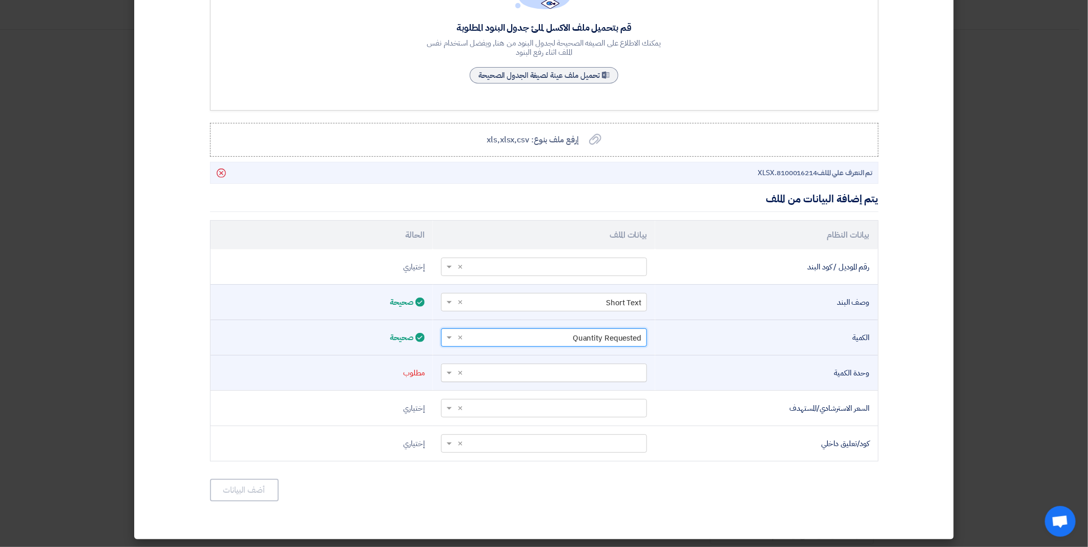
click at [448, 370] on span at bounding box center [448, 373] width 13 height 12
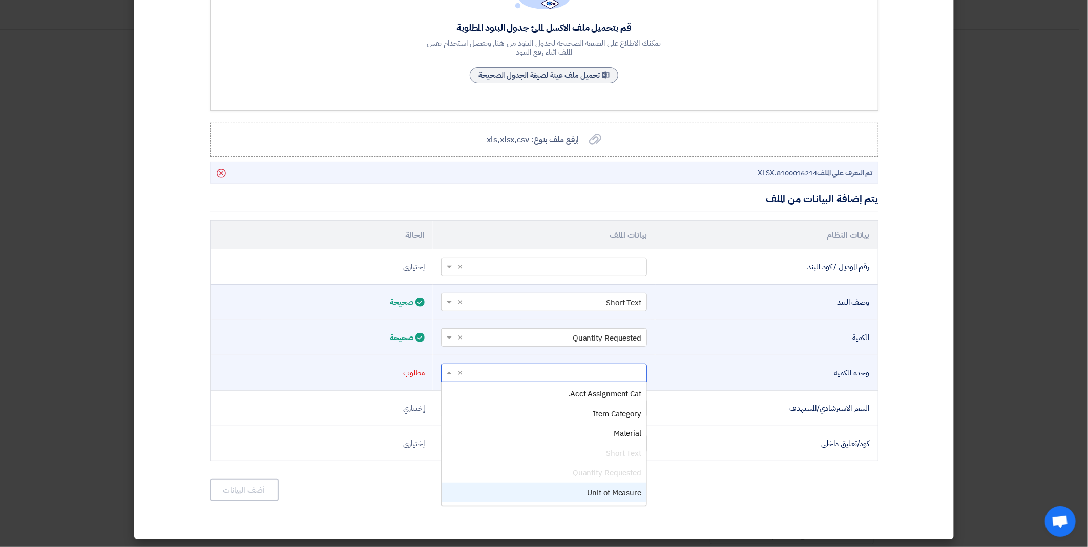
click at [535, 486] on div "Unit of Measure" at bounding box center [544, 493] width 205 height 20
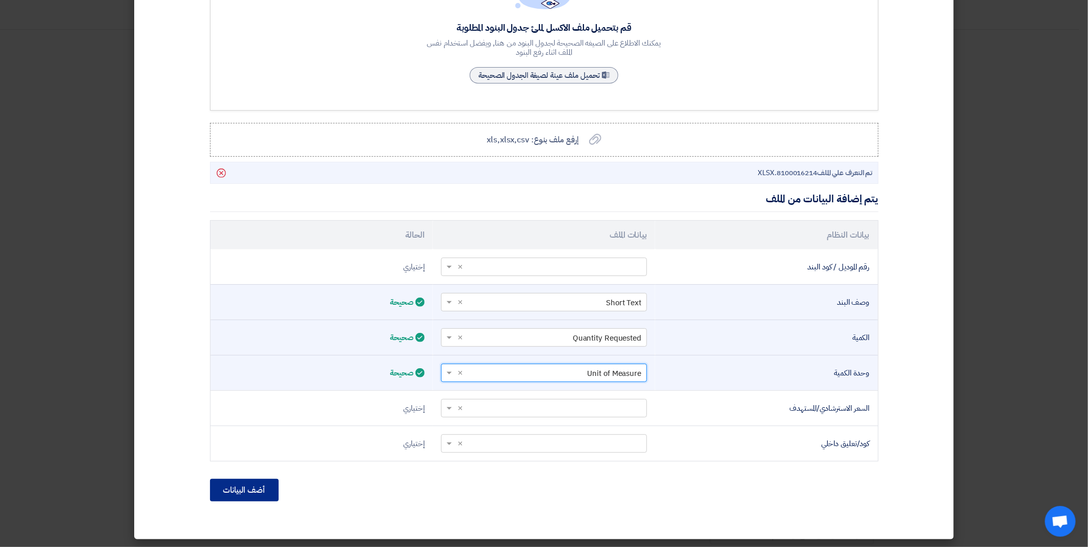
click at [261, 492] on button "أضف البيانات" at bounding box center [244, 490] width 69 height 23
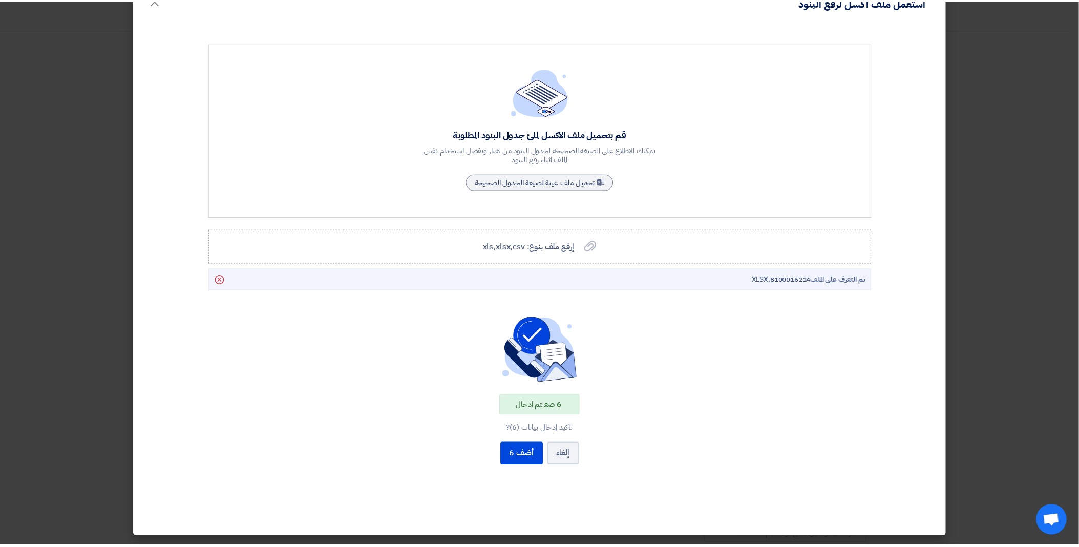
scroll to position [27, 0]
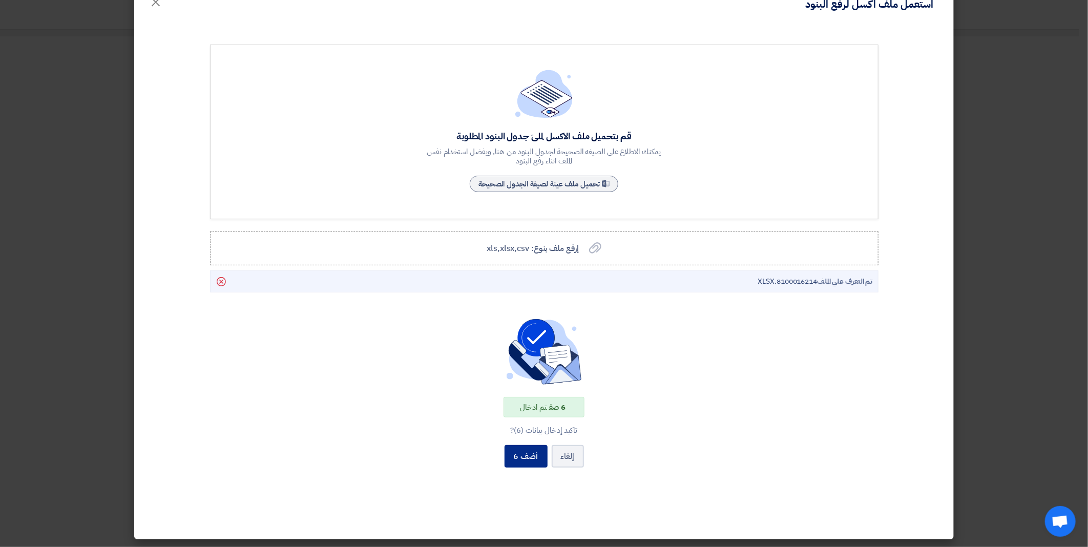
click at [528, 455] on button "أضف 6" at bounding box center [526, 456] width 43 height 23
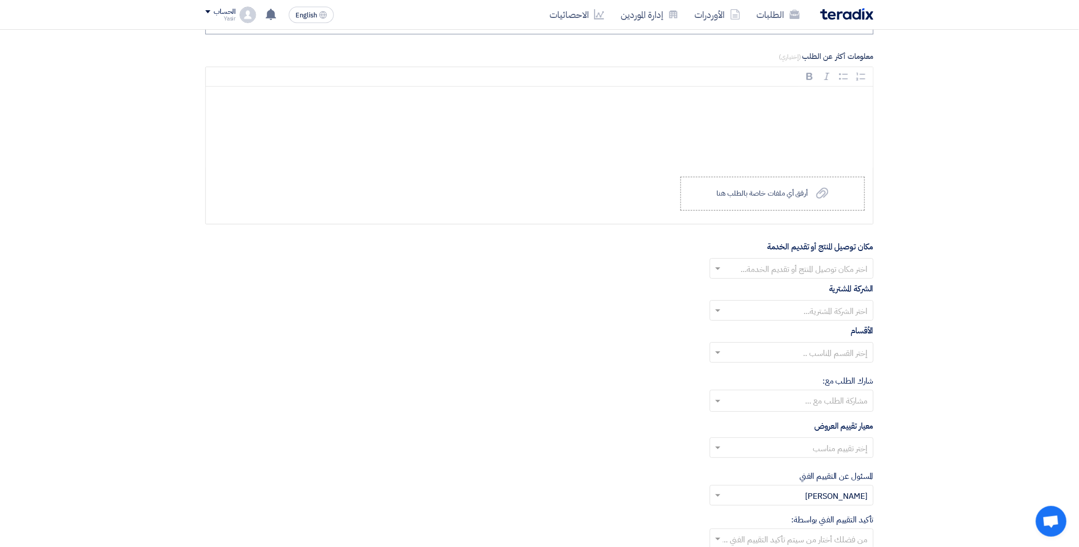
scroll to position [1297, 0]
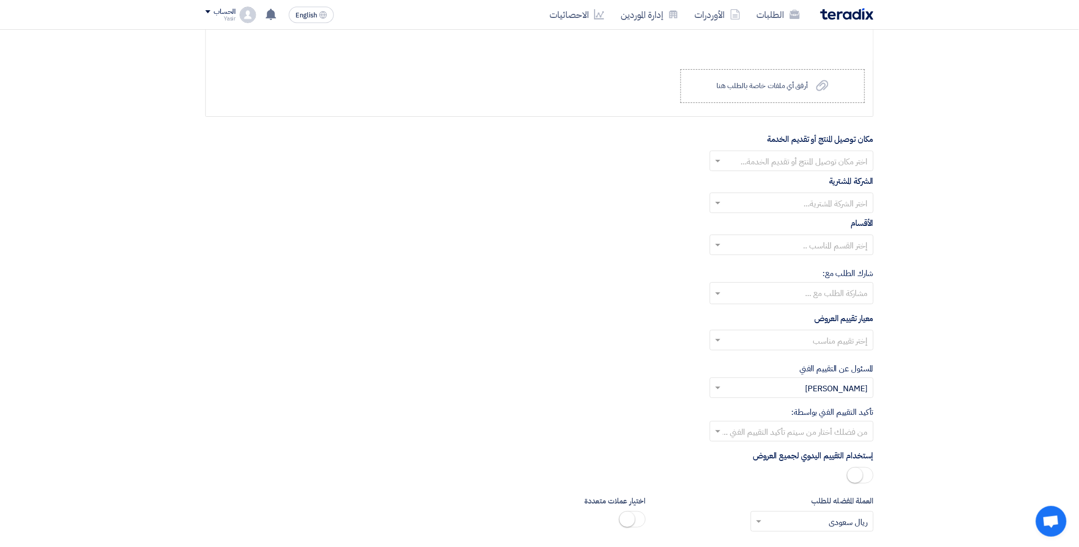
click at [747, 161] on input "text" at bounding box center [797, 162] width 143 height 17
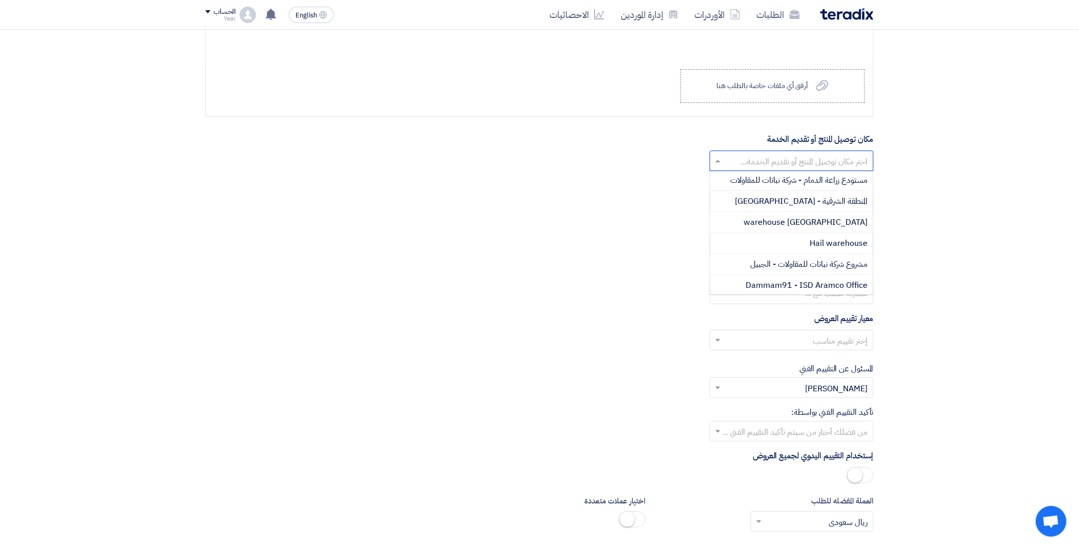
scroll to position [114, 0]
click at [751, 224] on div "[GEOGRAPHIC_DATA] warehouse" at bounding box center [791, 214] width 163 height 21
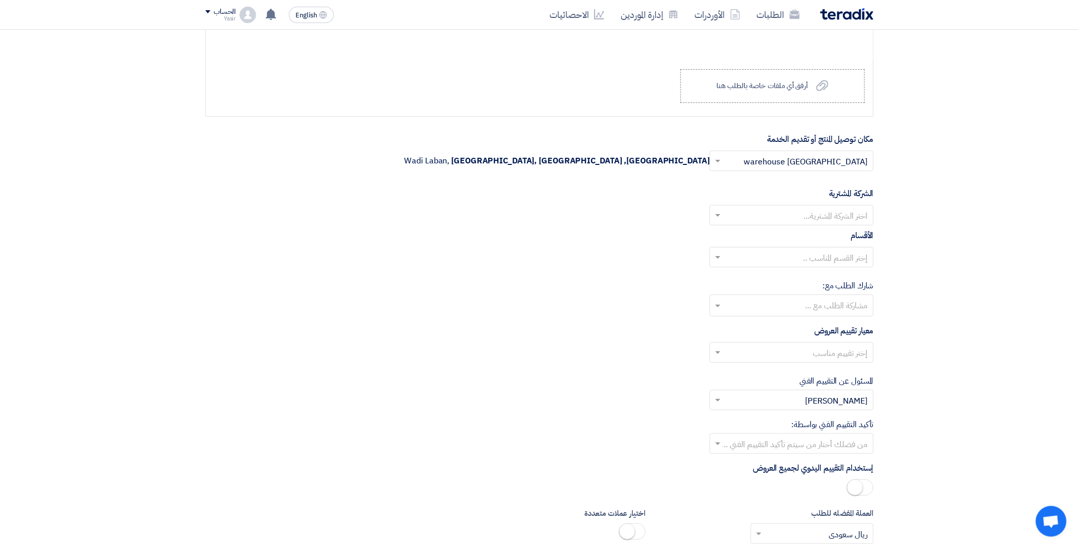
click at [754, 222] on input "text" at bounding box center [797, 216] width 143 height 17
click at [767, 237] on div "Nabatat for contracting" at bounding box center [791, 235] width 163 height 21
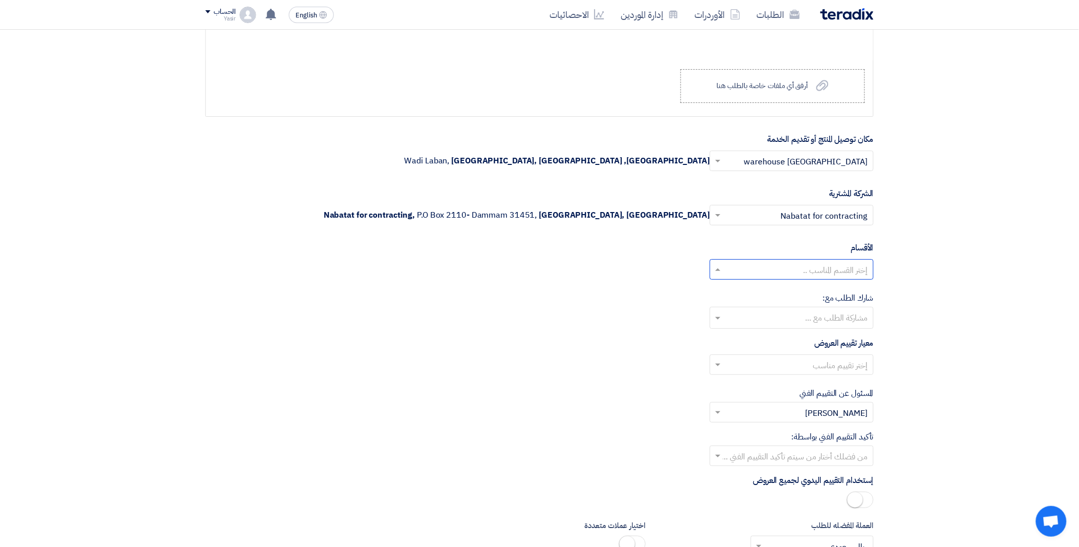
click at [736, 270] on input "text" at bounding box center [797, 270] width 143 height 17
click at [779, 296] on div "General Department" at bounding box center [791, 290] width 163 height 20
click at [729, 325] on input "text" at bounding box center [792, 318] width 154 height 17
click at [637, 328] on div "شارك الطلب مع: مشاركة الطلب مع ... [PERSON_NAME] [PERSON_NAME] muhammad anas [P…" at bounding box center [539, 310] width 668 height 37
click at [747, 362] on input "text" at bounding box center [797, 366] width 143 height 17
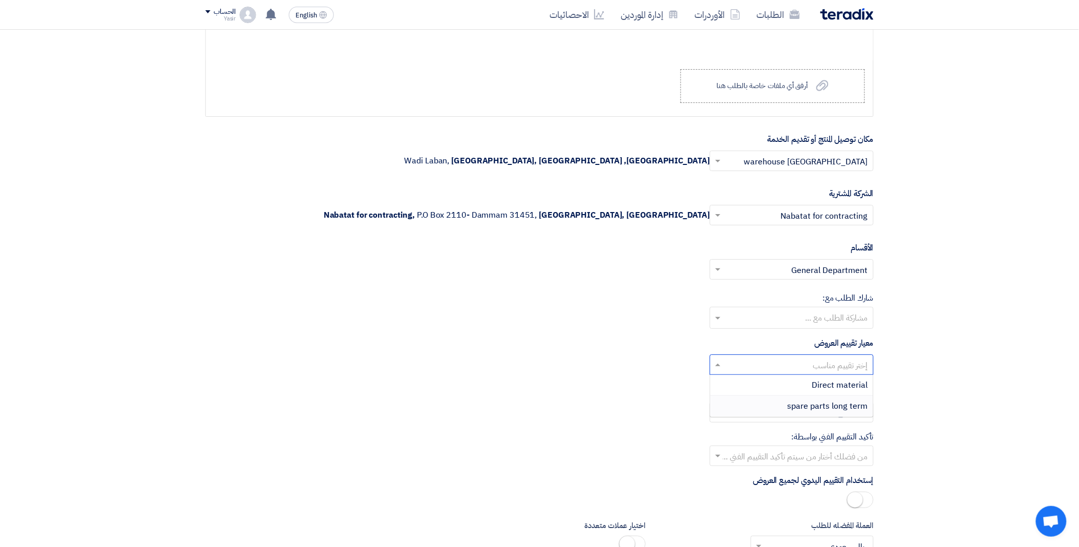
click at [780, 406] on div "spare parts long term" at bounding box center [791, 406] width 163 height 20
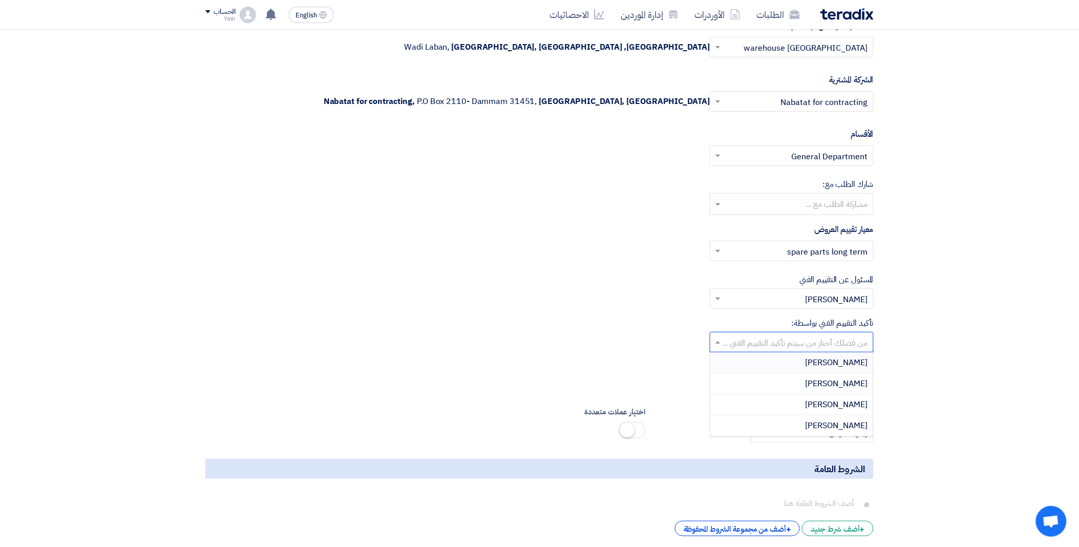
click at [743, 343] on input "text" at bounding box center [797, 343] width 143 height 17
drag, startPoint x: 803, startPoint y: 418, endPoint x: 790, endPoint y: 413, distance: 13.8
click at [802, 418] on div "[PERSON_NAME]" at bounding box center [791, 425] width 163 height 20
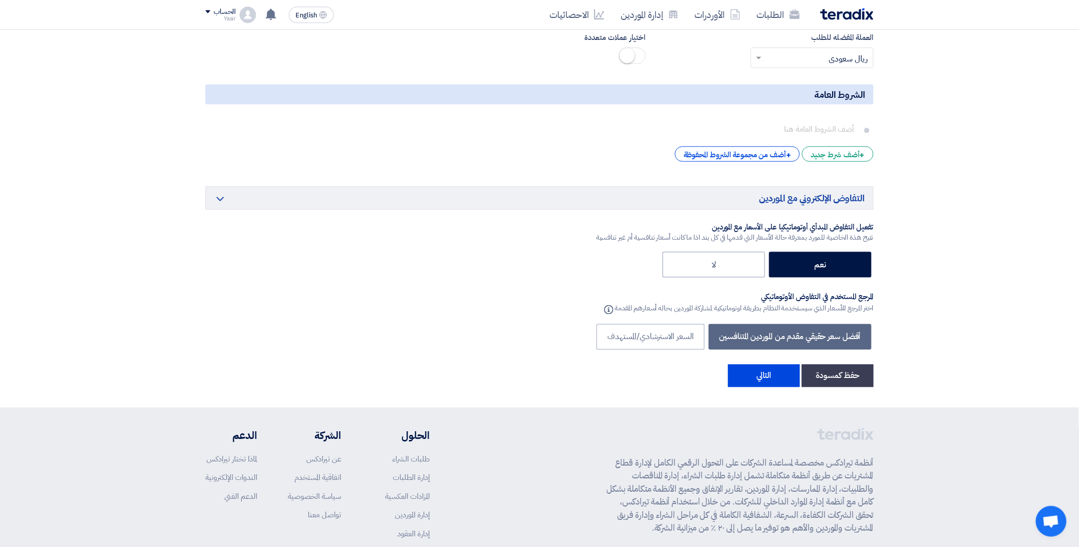
scroll to position [1810, 0]
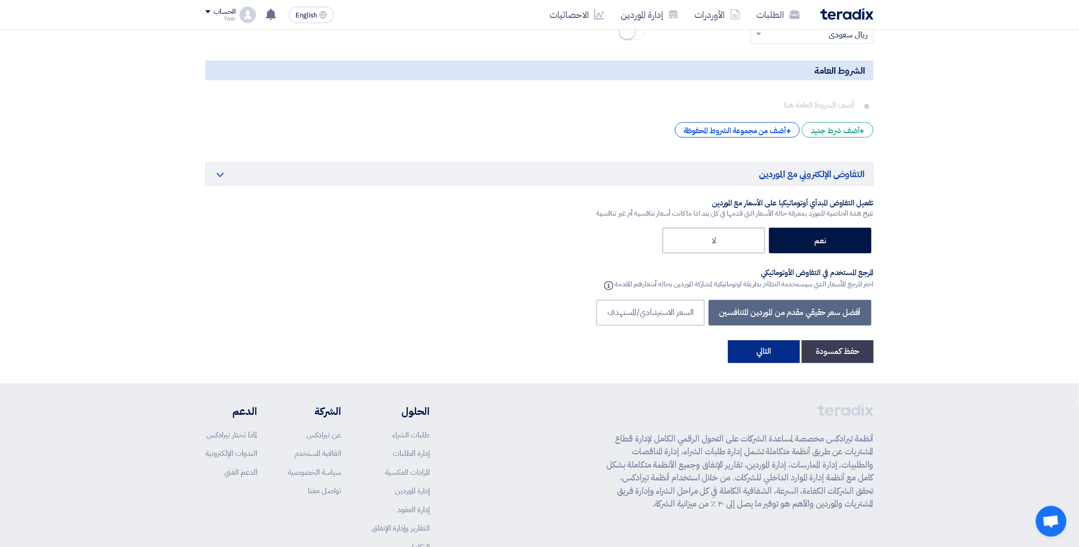
click at [760, 350] on button "التالي" at bounding box center [764, 352] width 72 height 23
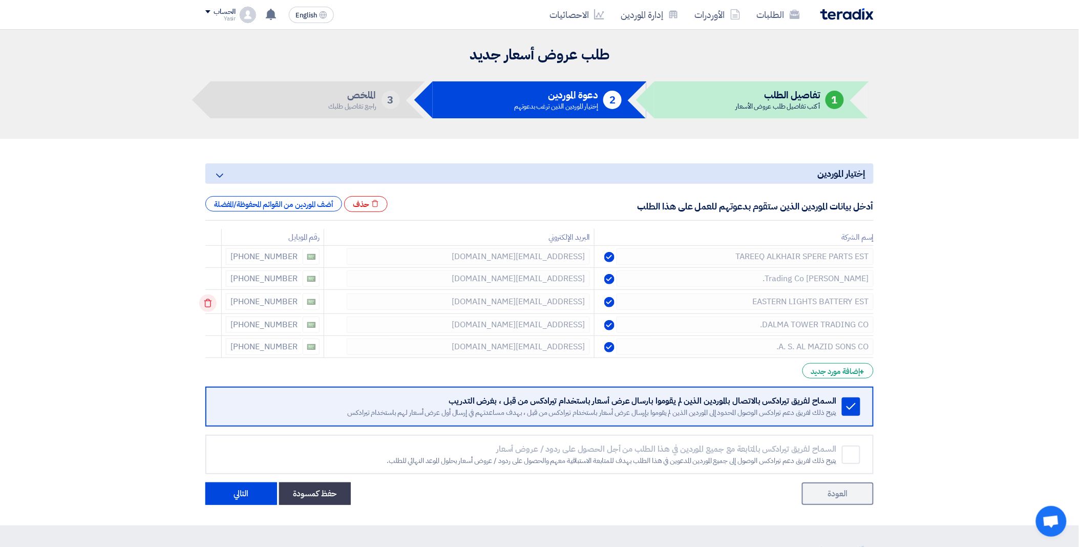
click at [212, 301] on use at bounding box center [208, 303] width 8 height 9
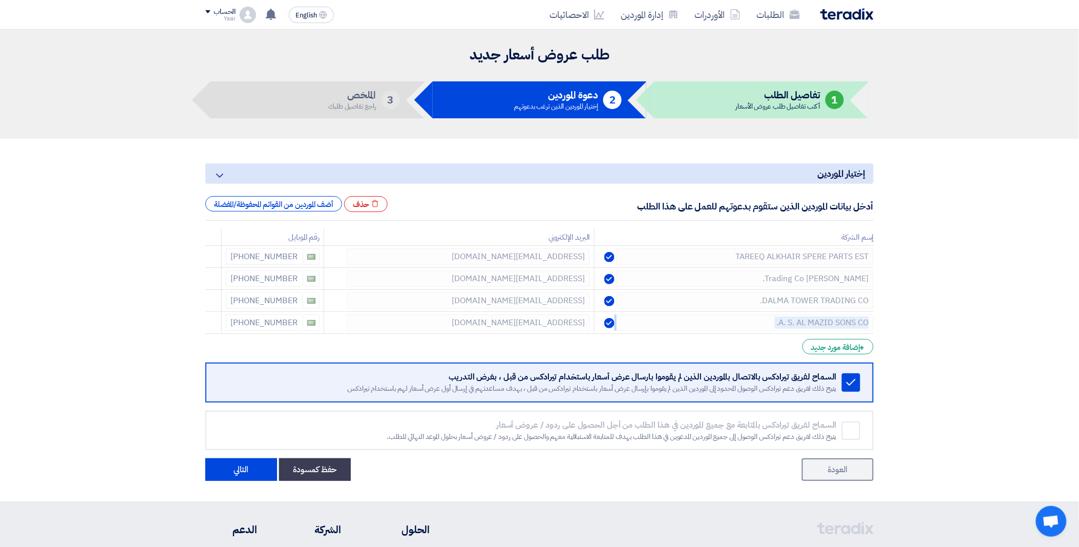
click at [0, 0] on use at bounding box center [0, 0] width 0 height 0
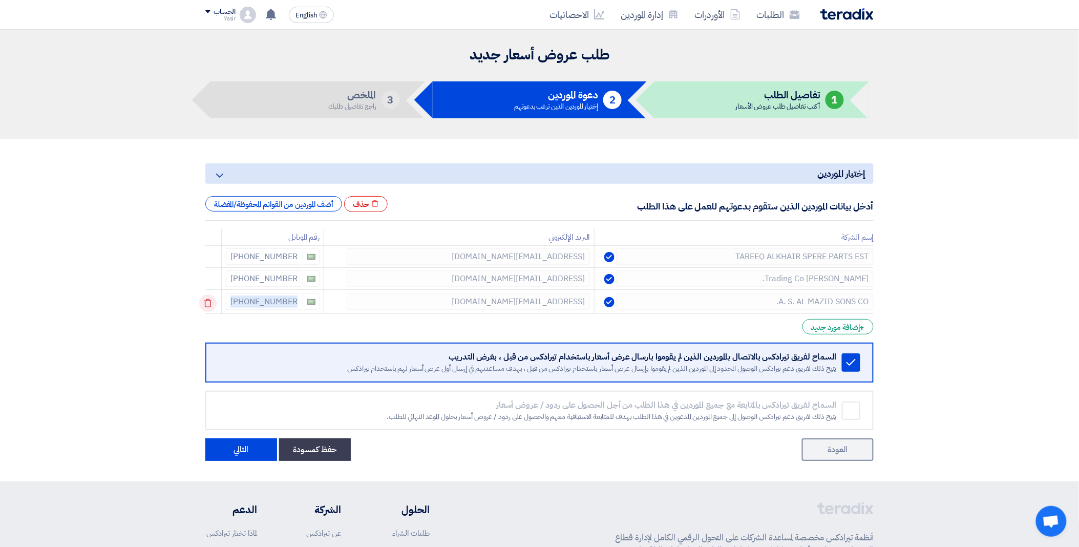
click at [212, 301] on use at bounding box center [208, 303] width 8 height 9
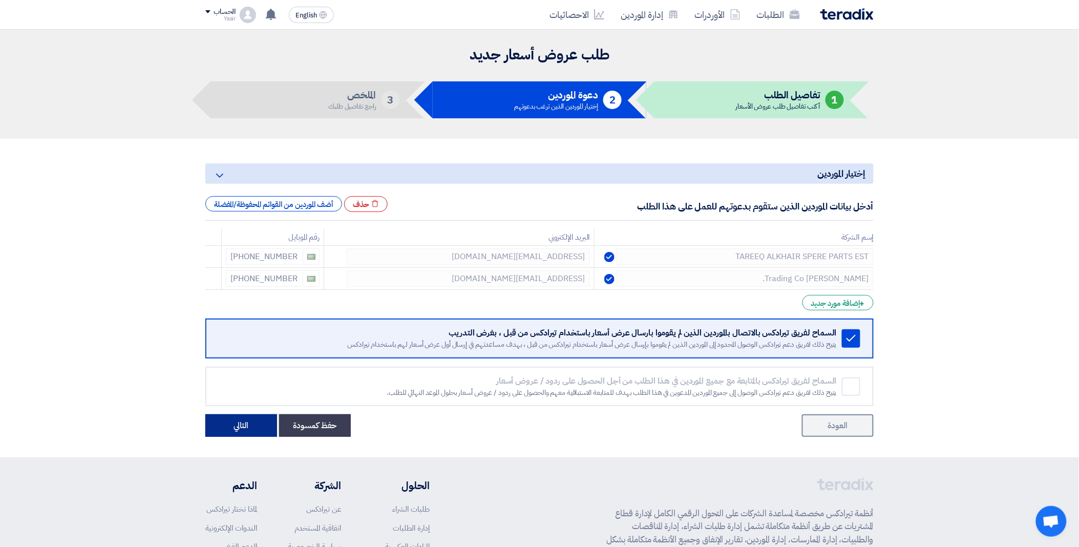
click at [248, 418] on button "التالي" at bounding box center [241, 425] width 72 height 23
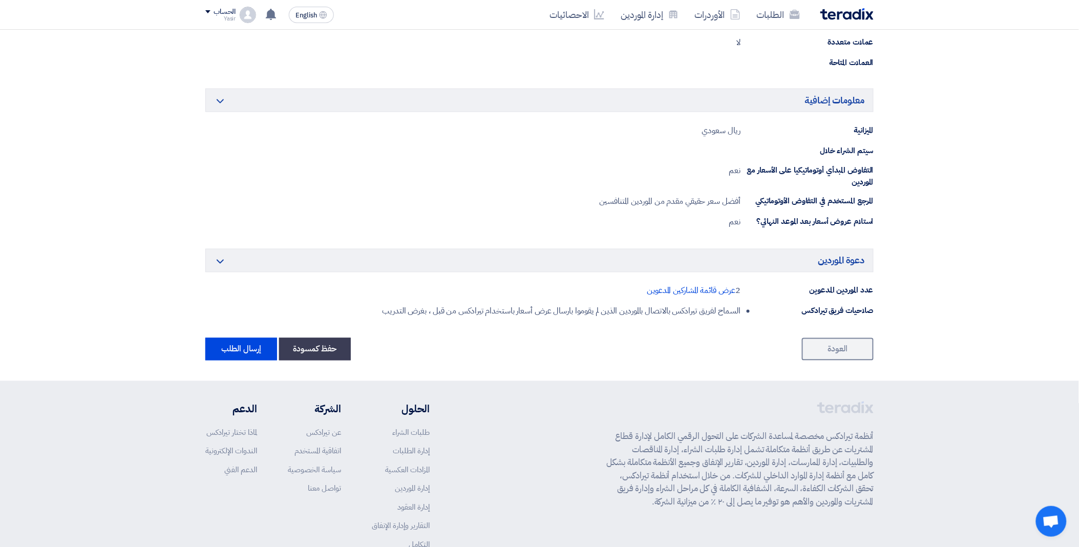
scroll to position [512, 0]
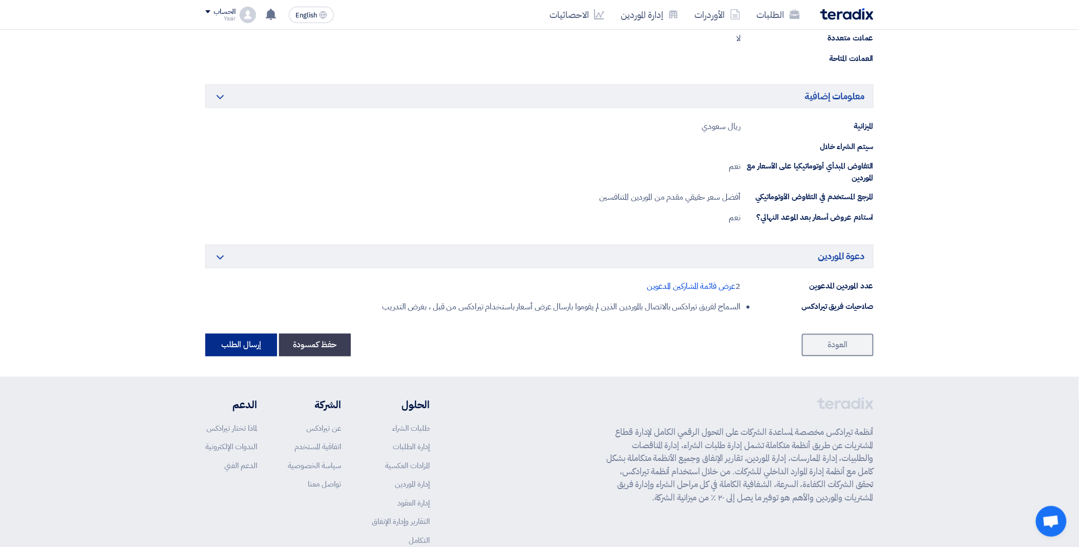
click at [234, 348] on button "إرسال الطلب" at bounding box center [241, 345] width 72 height 23
